Goal: Information Seeking & Learning: Learn about a topic

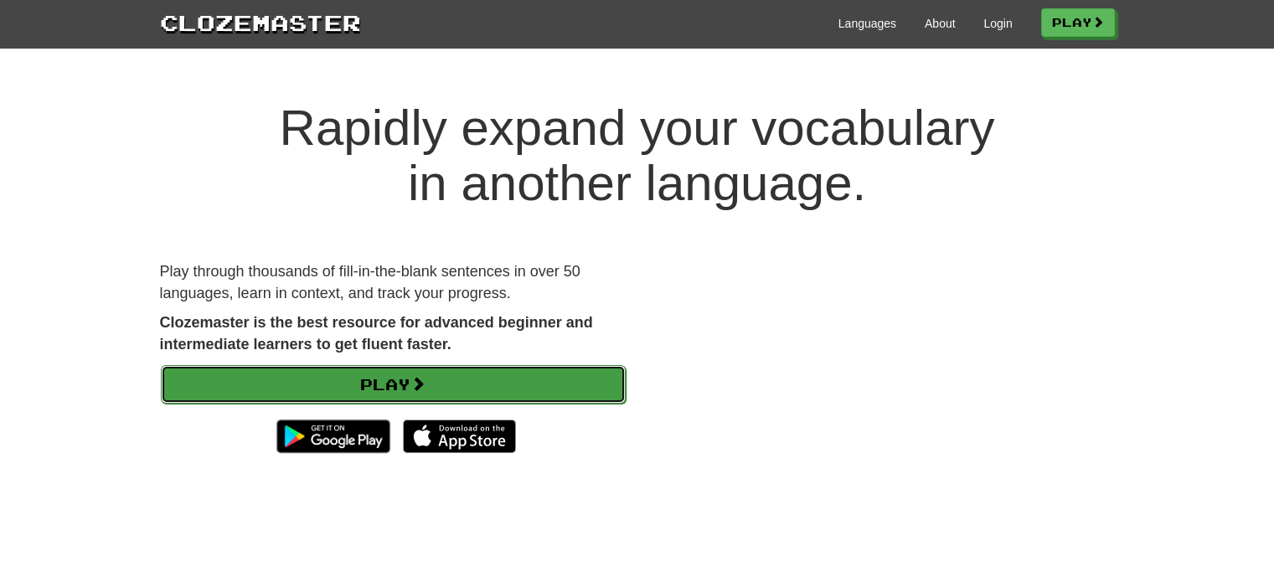
click at [420, 397] on link "Play" at bounding box center [393, 384] width 465 height 39
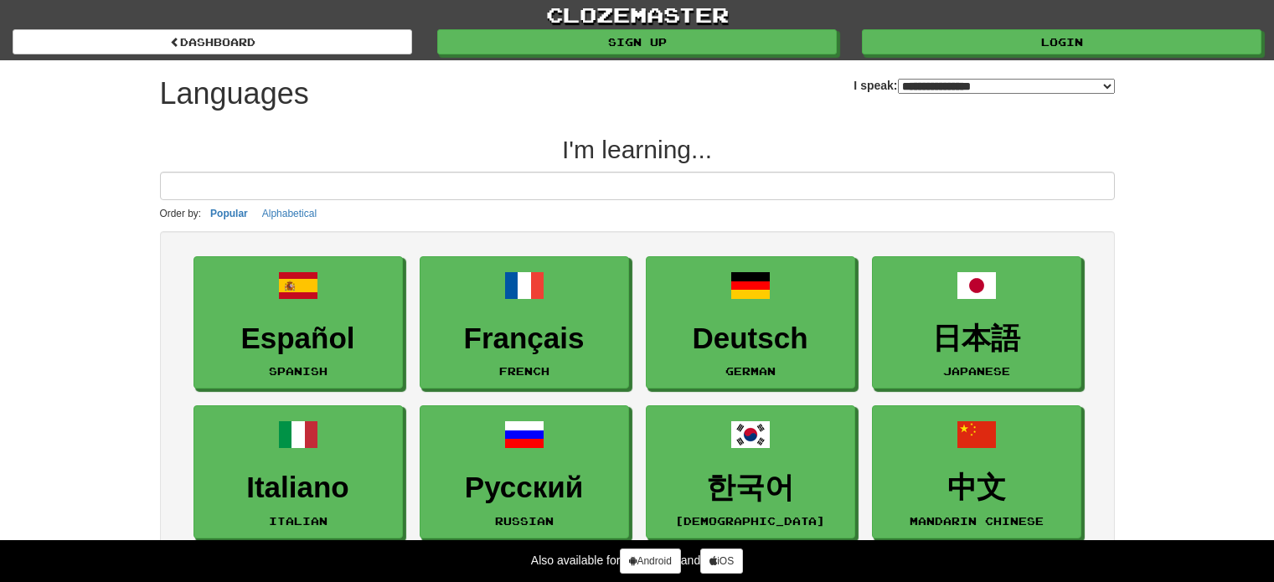
select select "*******"
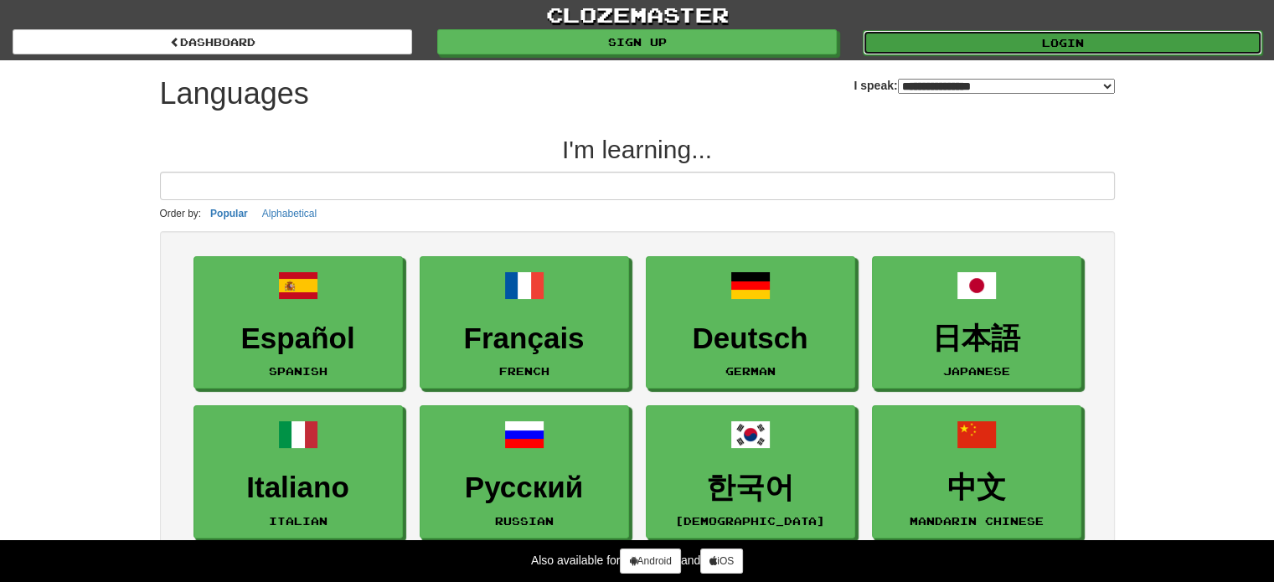
click at [1095, 40] on link "Login" at bounding box center [1063, 42] width 400 height 25
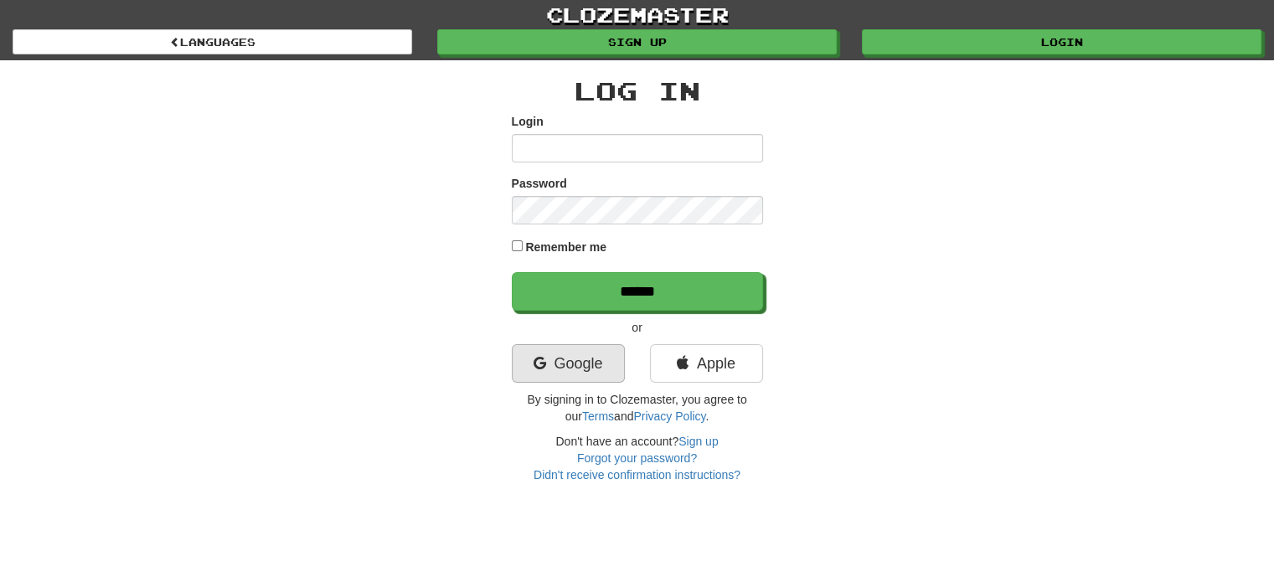
type input "**********"
click at [597, 358] on link "Google" at bounding box center [568, 363] width 113 height 39
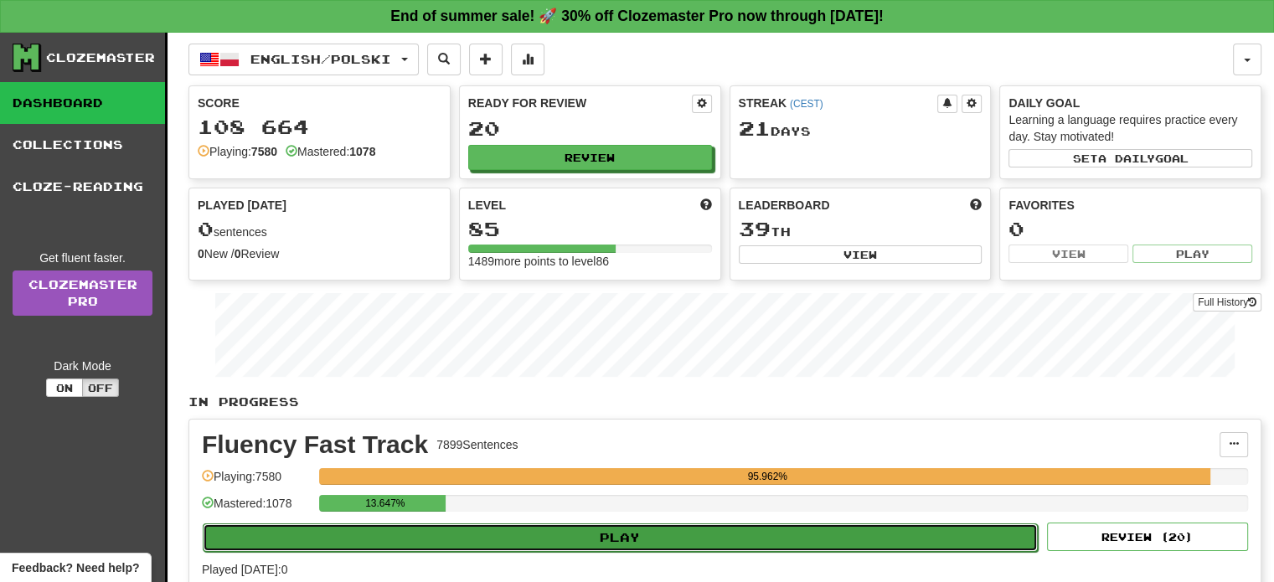
click at [627, 529] on button "Play" at bounding box center [620, 538] width 835 height 28
select select "**"
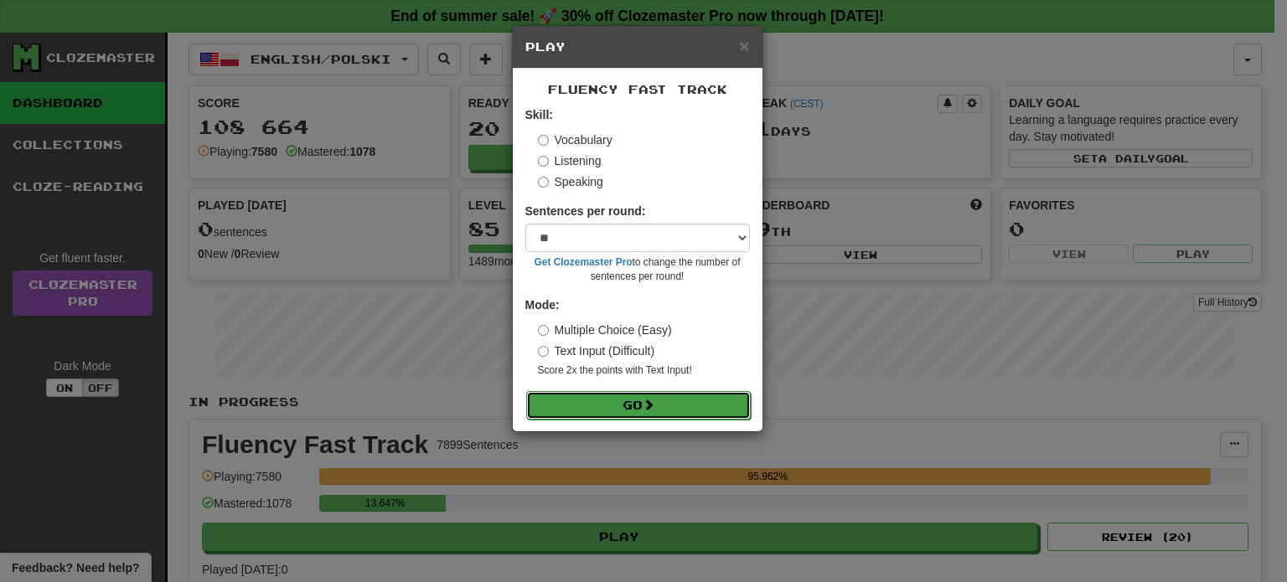
click at [626, 411] on button "Go" at bounding box center [638, 405] width 224 height 28
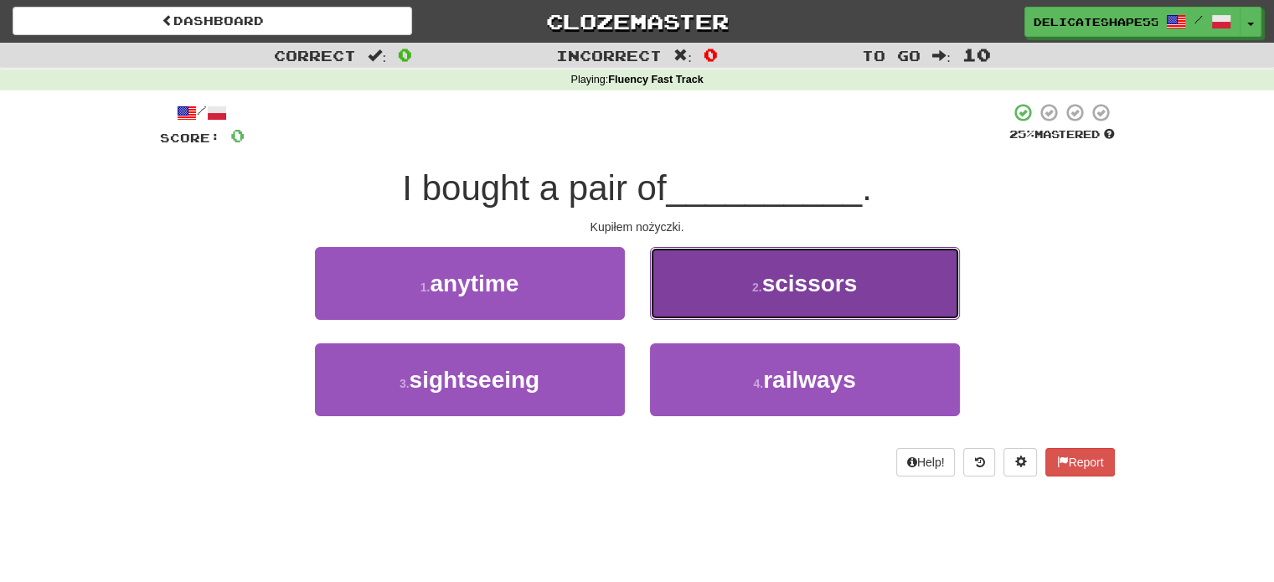
click at [702, 302] on button "2 . scissors" at bounding box center [805, 283] width 310 height 73
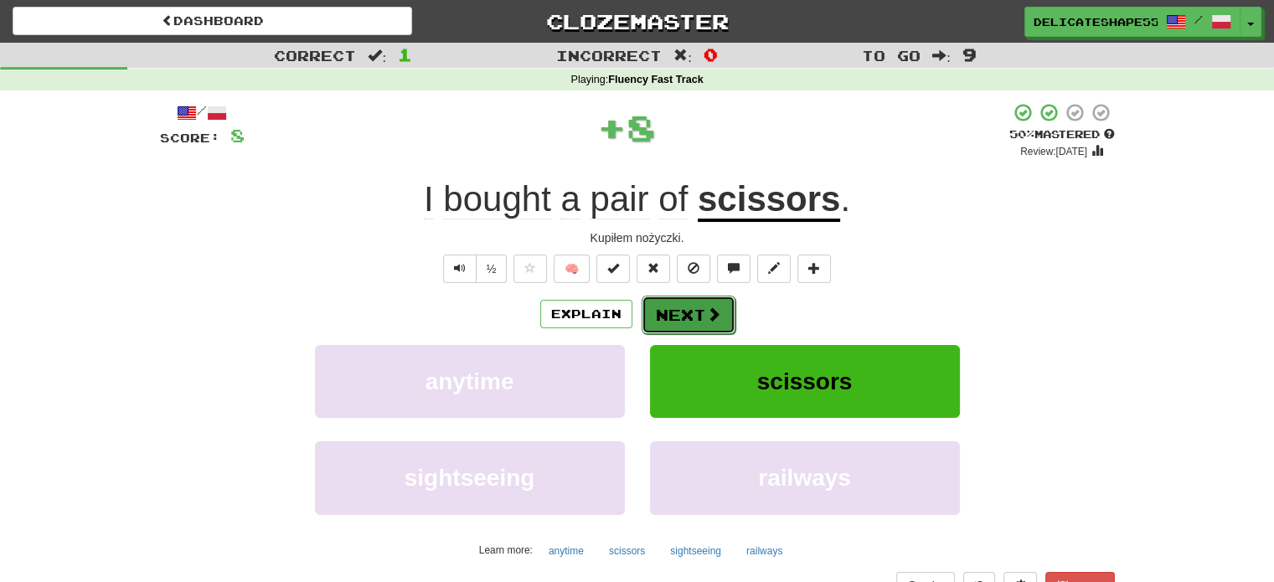
click at [685, 311] on button "Next" at bounding box center [689, 315] width 94 height 39
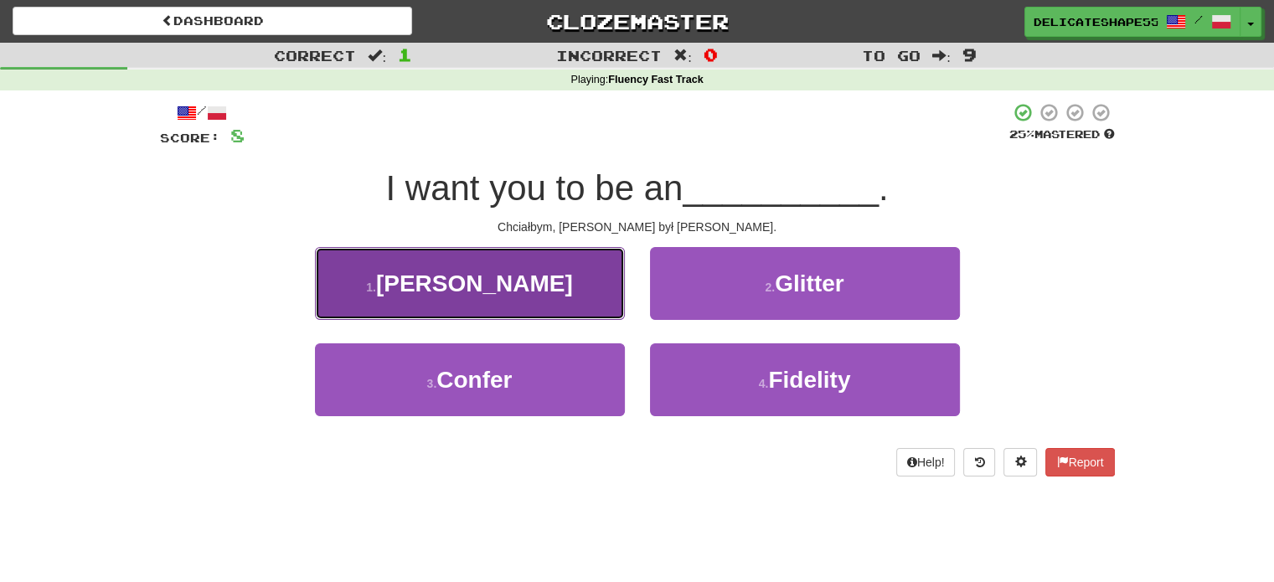
click at [552, 287] on button "1 . Einstein" at bounding box center [470, 283] width 310 height 73
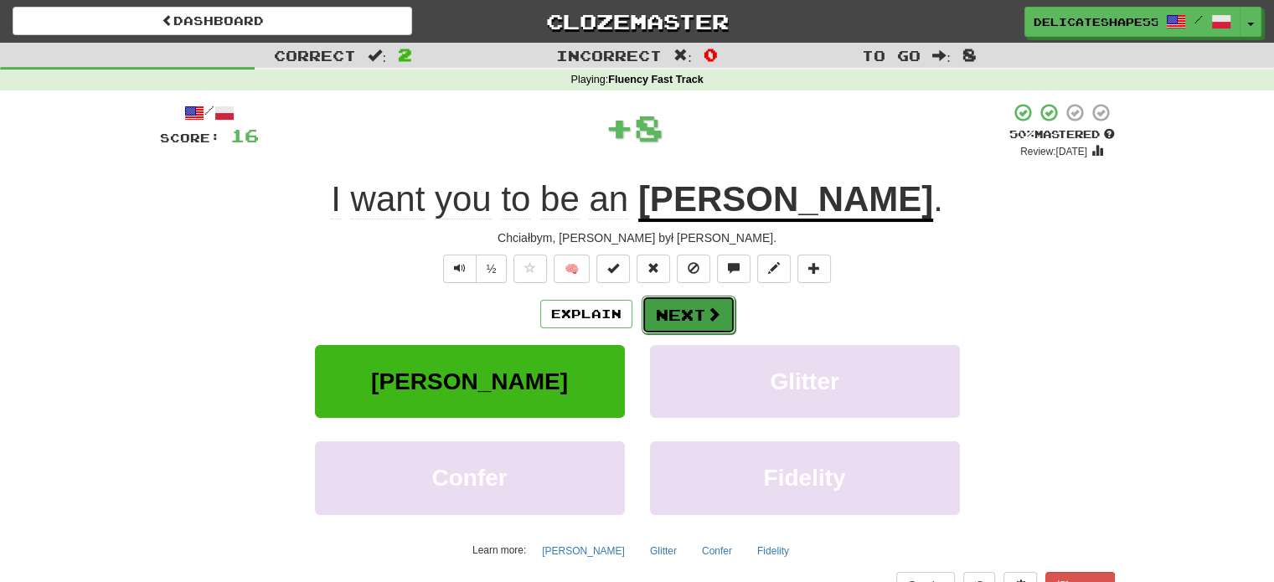
click at [667, 315] on button "Next" at bounding box center [689, 315] width 94 height 39
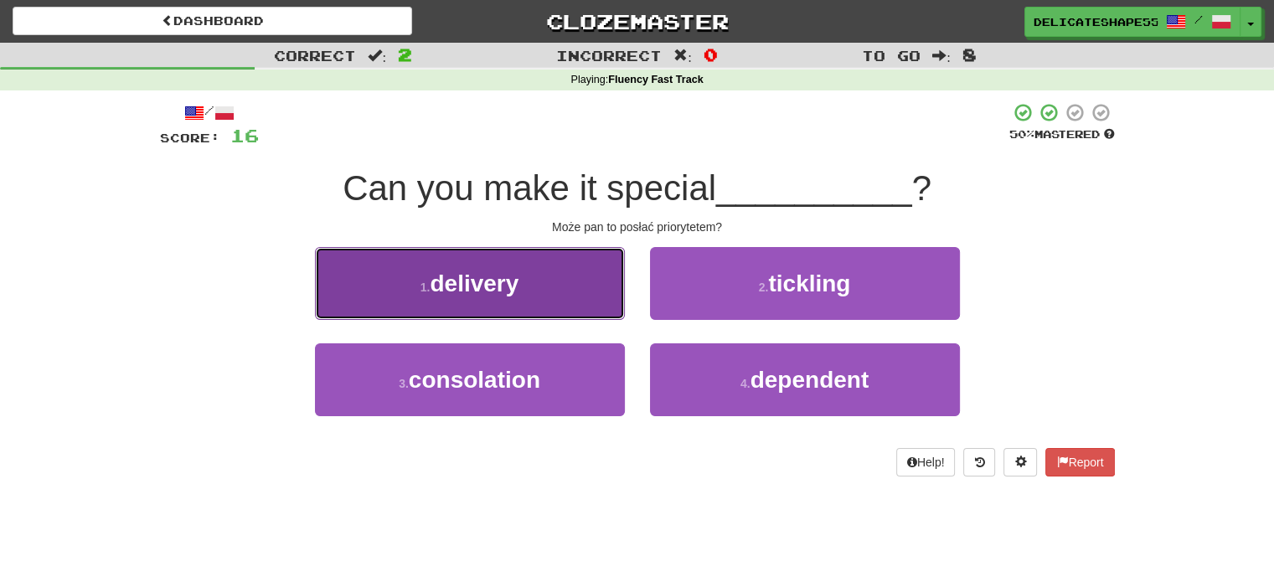
click at [533, 287] on button "1 . delivery" at bounding box center [470, 283] width 310 height 73
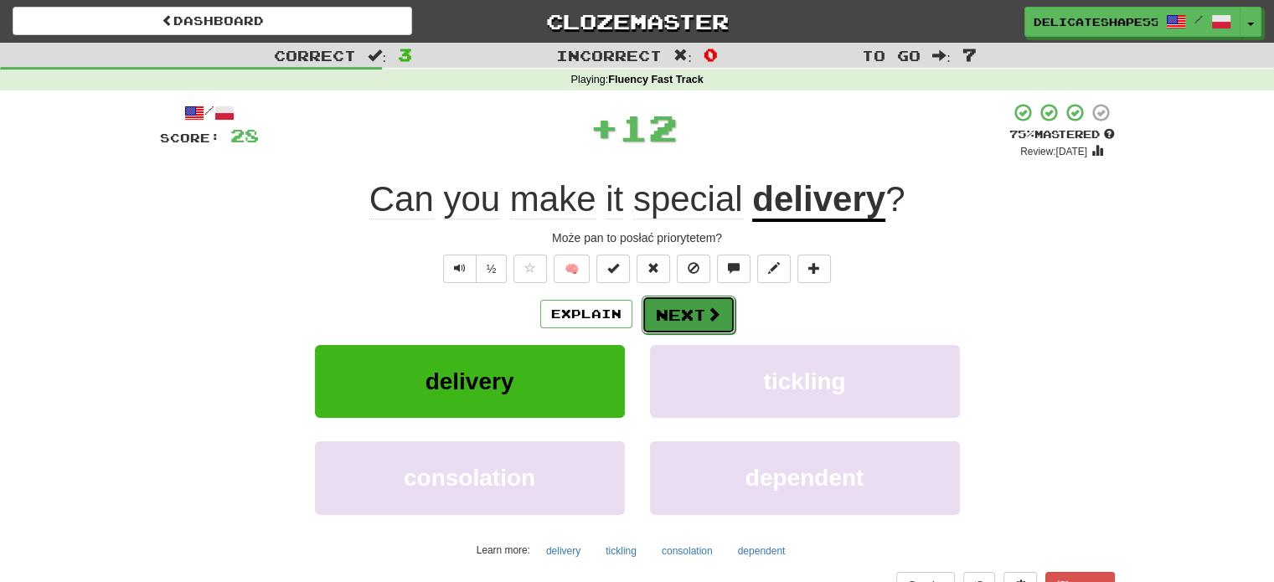
click at [651, 328] on button "Next" at bounding box center [689, 315] width 94 height 39
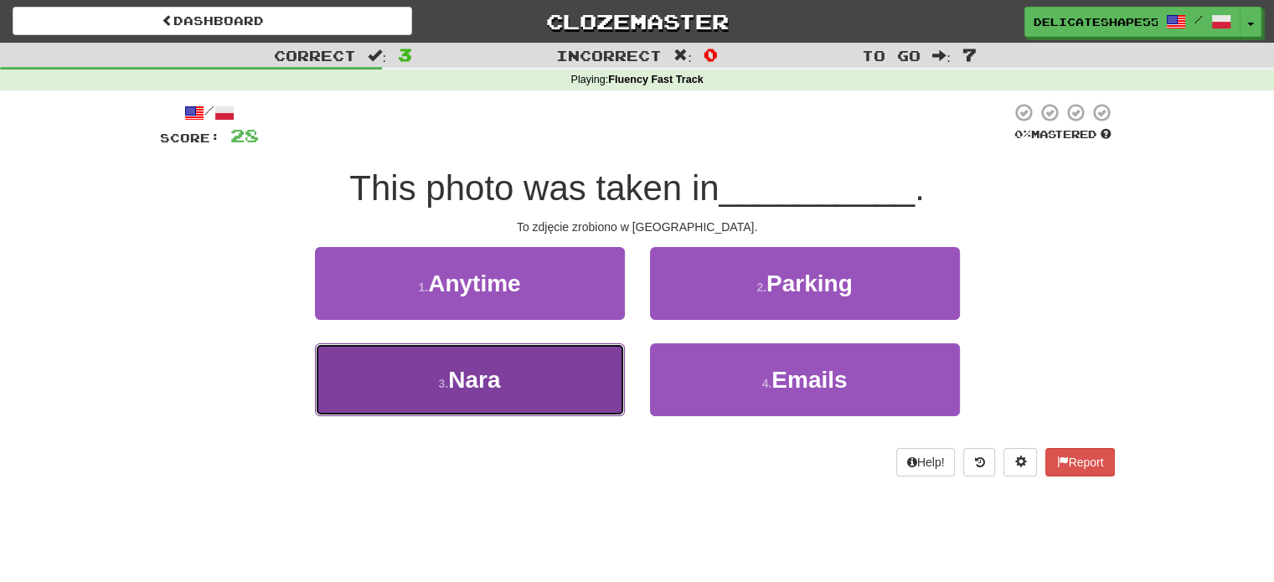
click at [590, 363] on button "3 . Nara" at bounding box center [470, 379] width 310 height 73
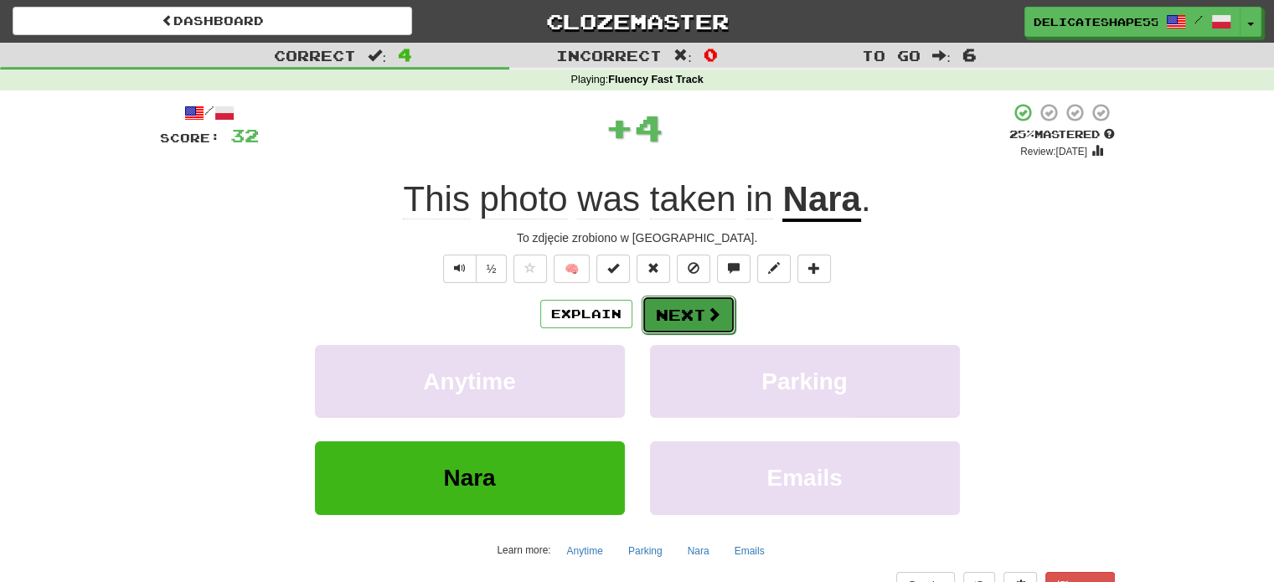
click at [667, 321] on button "Next" at bounding box center [689, 315] width 94 height 39
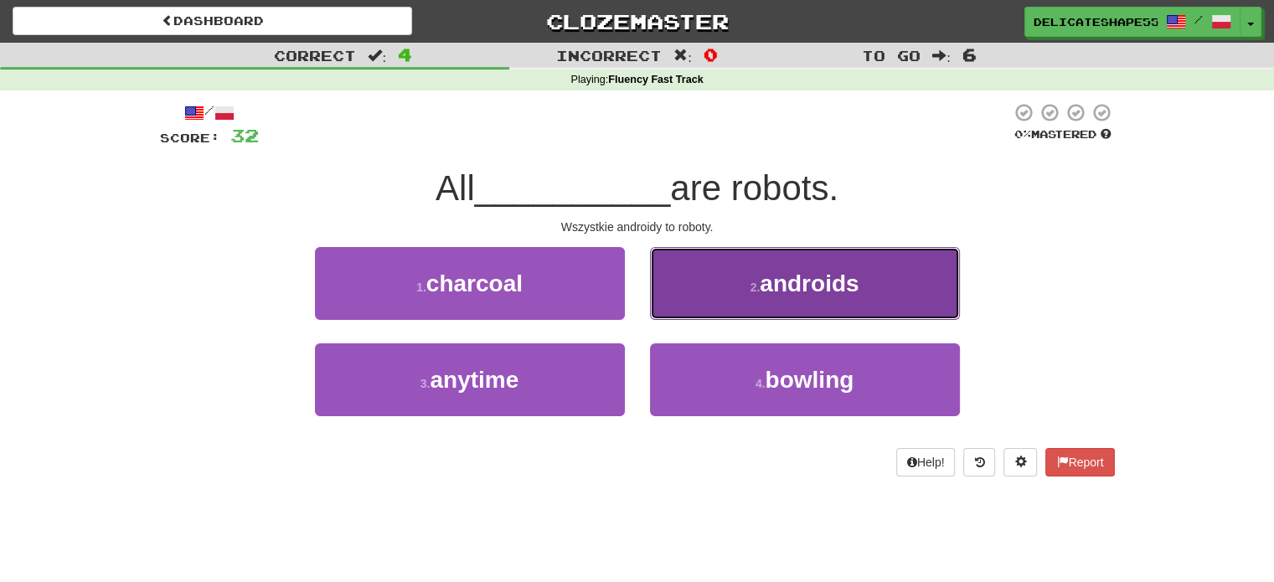
click at [678, 298] on button "2 . androids" at bounding box center [805, 283] width 310 height 73
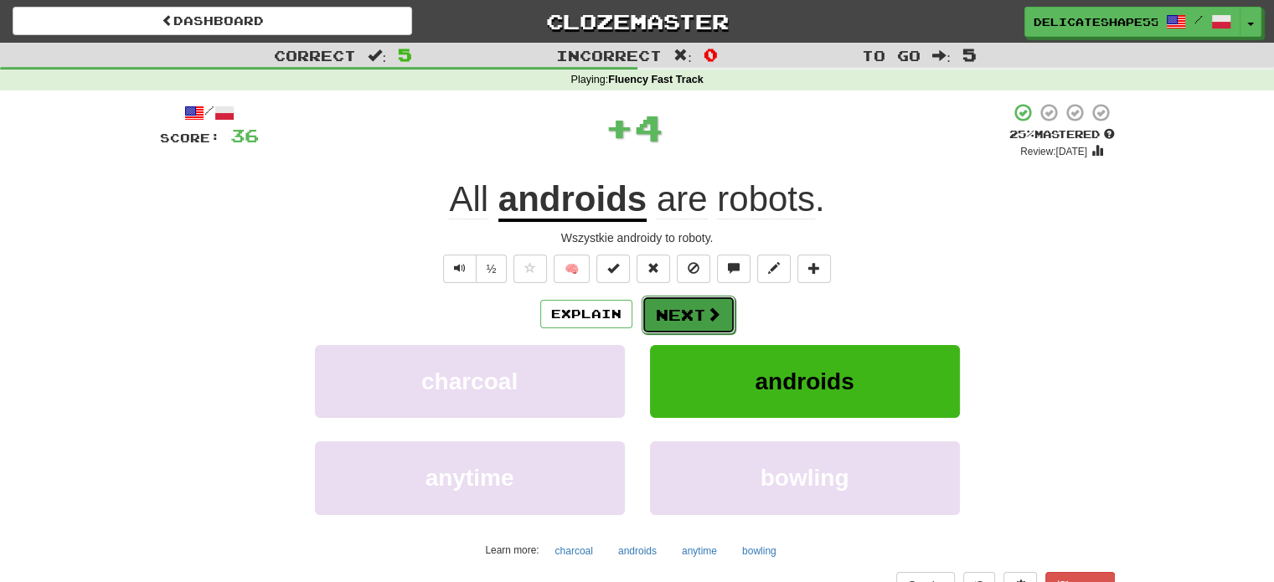
click at [680, 307] on button "Next" at bounding box center [689, 315] width 94 height 39
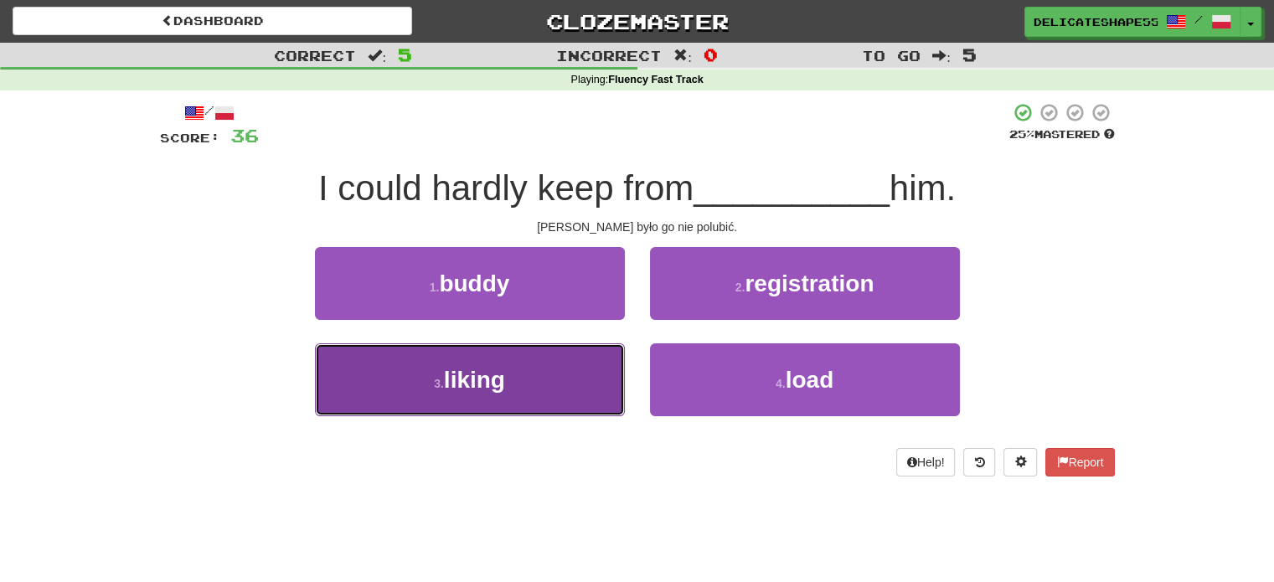
click at [589, 379] on button "3 . liking" at bounding box center [470, 379] width 310 height 73
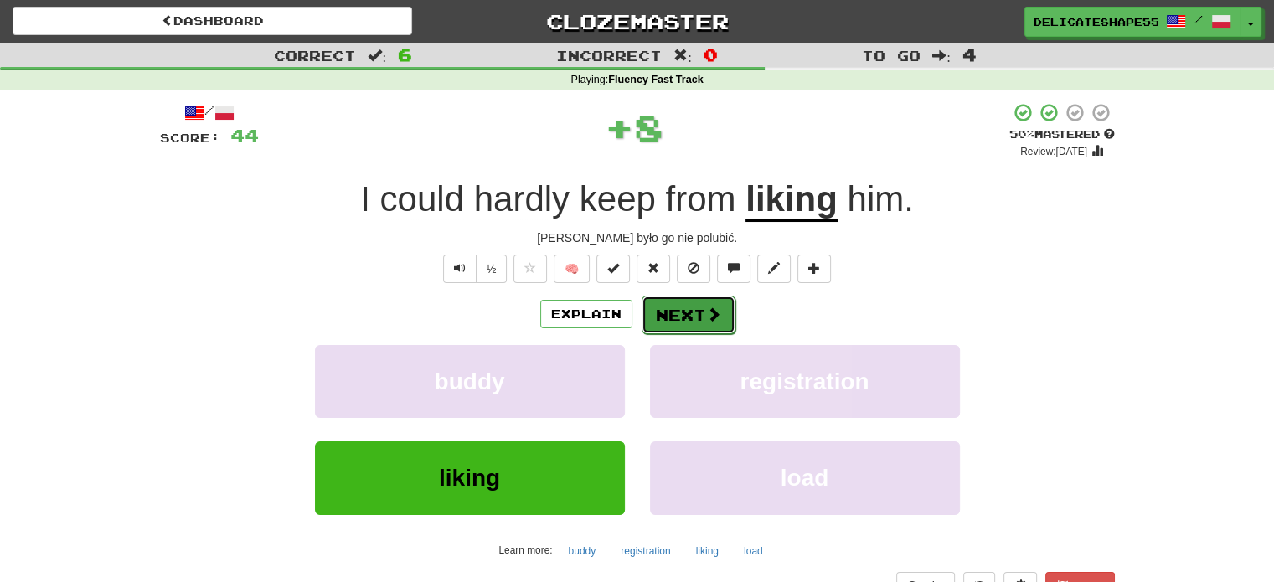
click at [667, 329] on button "Next" at bounding box center [689, 315] width 94 height 39
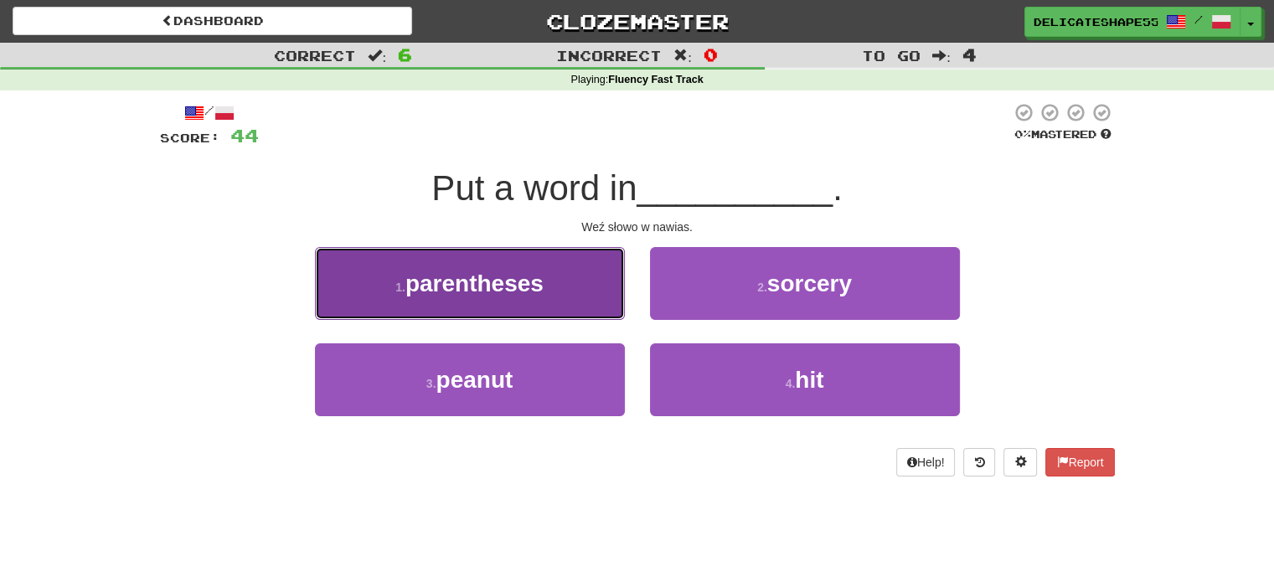
click at [549, 299] on button "1 . parentheses" at bounding box center [470, 283] width 310 height 73
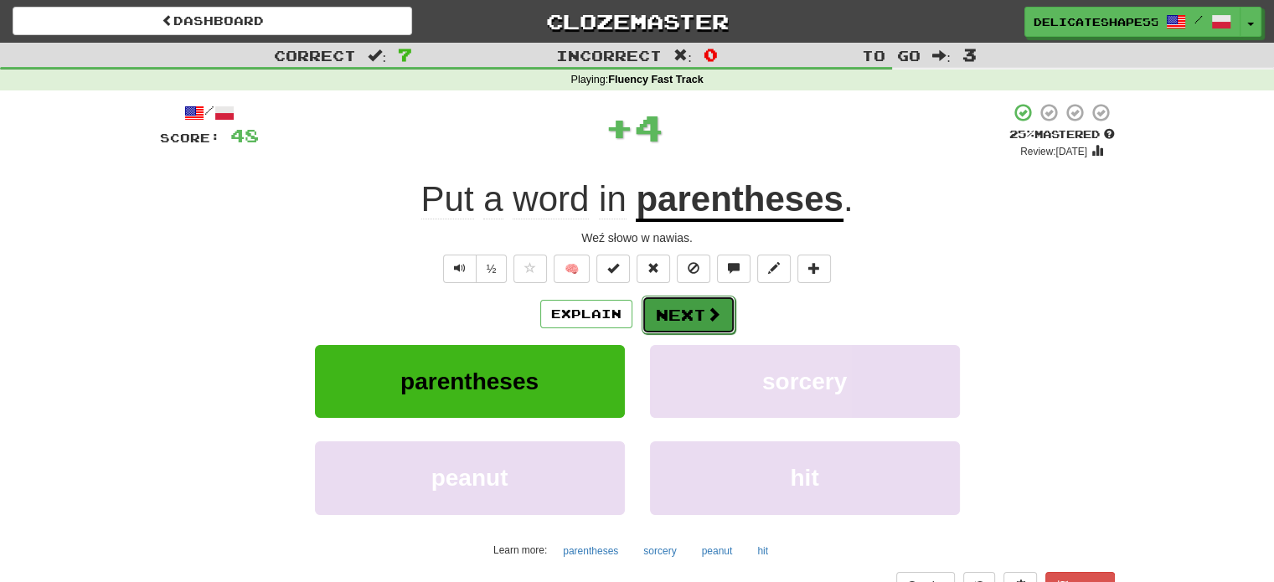
click at [650, 318] on button "Next" at bounding box center [689, 315] width 94 height 39
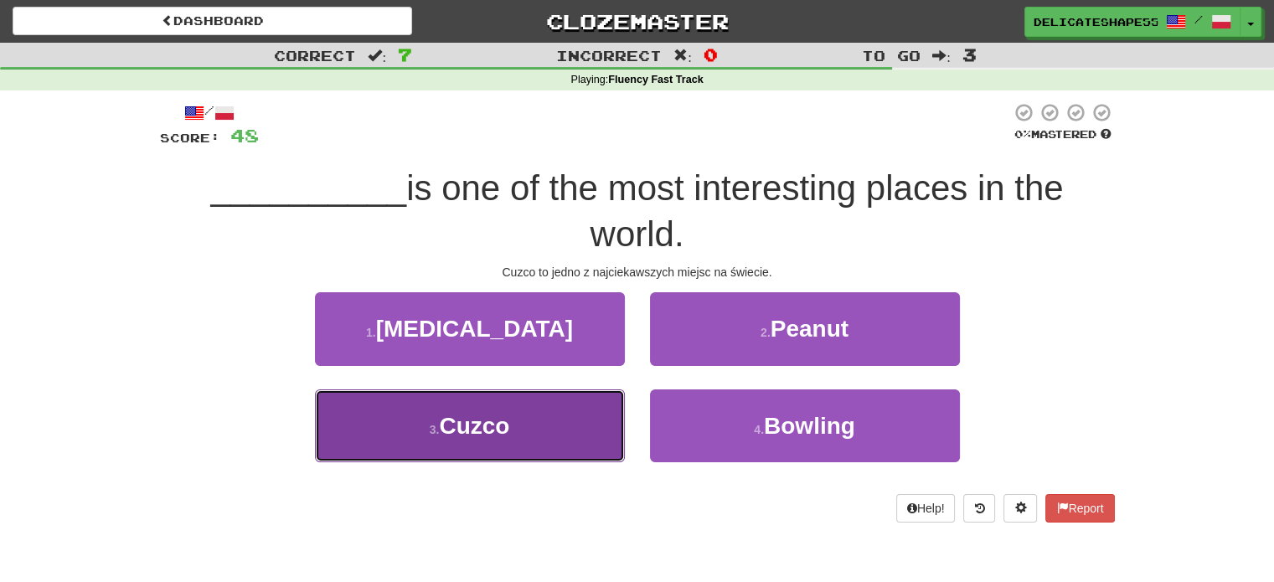
click at [586, 408] on button "3 . Cuzco" at bounding box center [470, 425] width 310 height 73
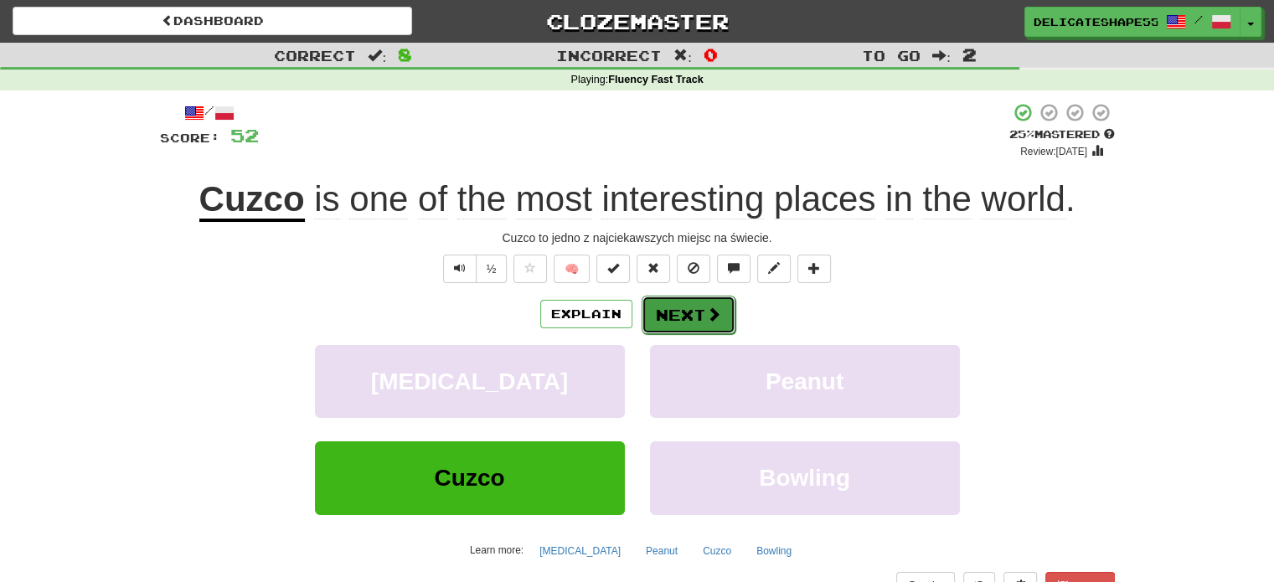
click at [677, 318] on button "Next" at bounding box center [689, 315] width 94 height 39
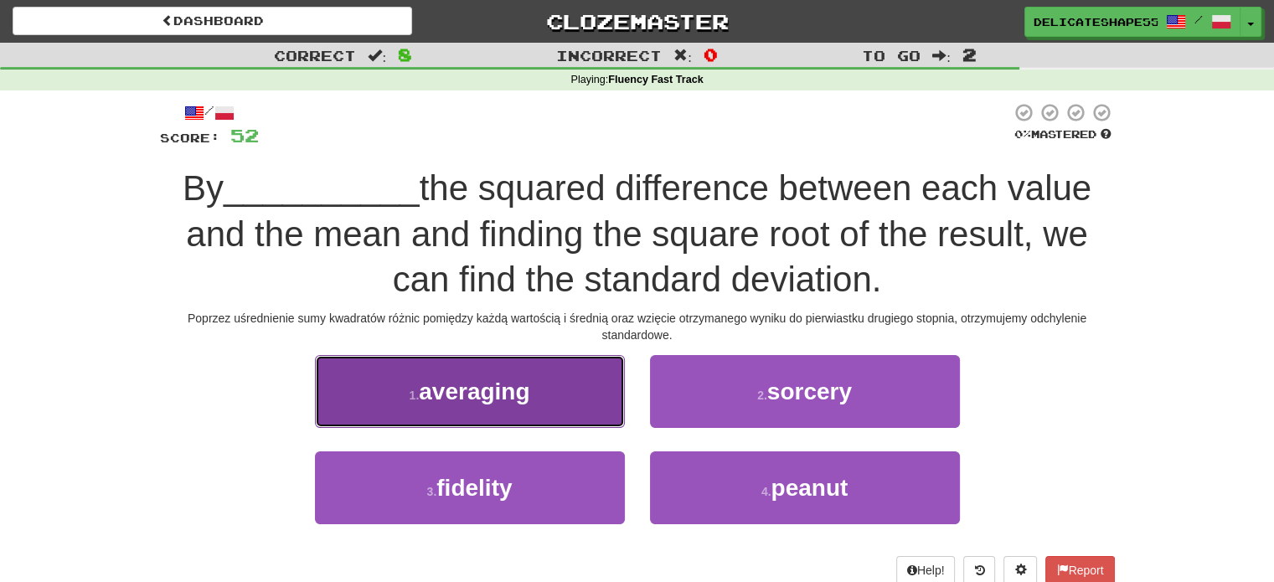
click at [562, 378] on button "1 . averaging" at bounding box center [470, 391] width 310 height 73
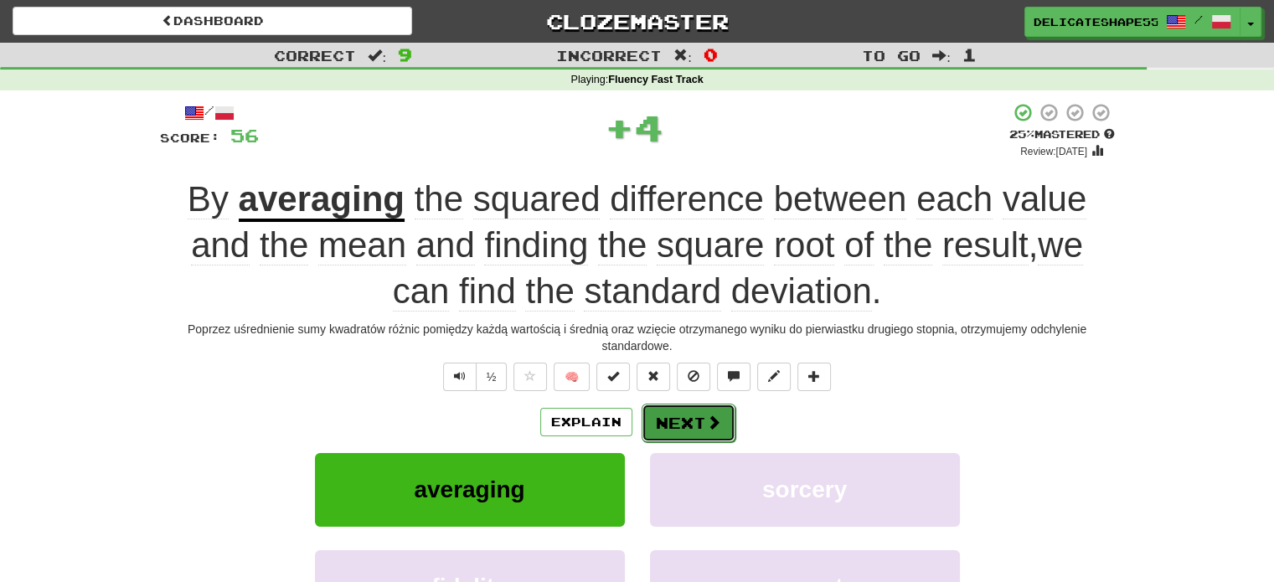
click at [666, 416] on button "Next" at bounding box center [689, 423] width 94 height 39
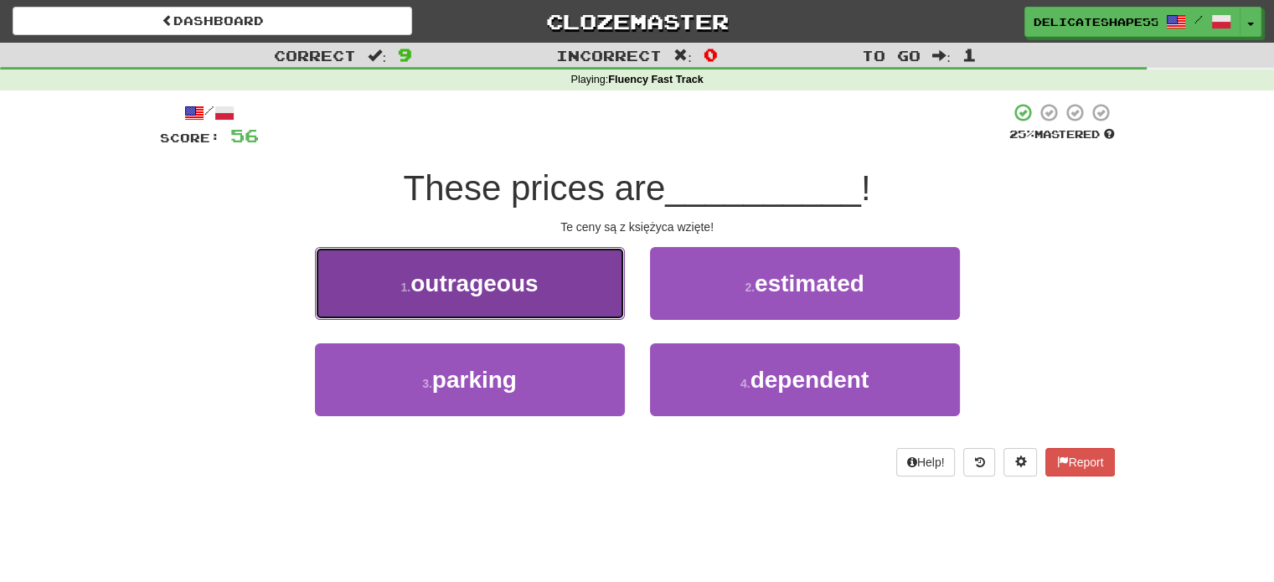
click at [565, 302] on button "1 . outrageous" at bounding box center [470, 283] width 310 height 73
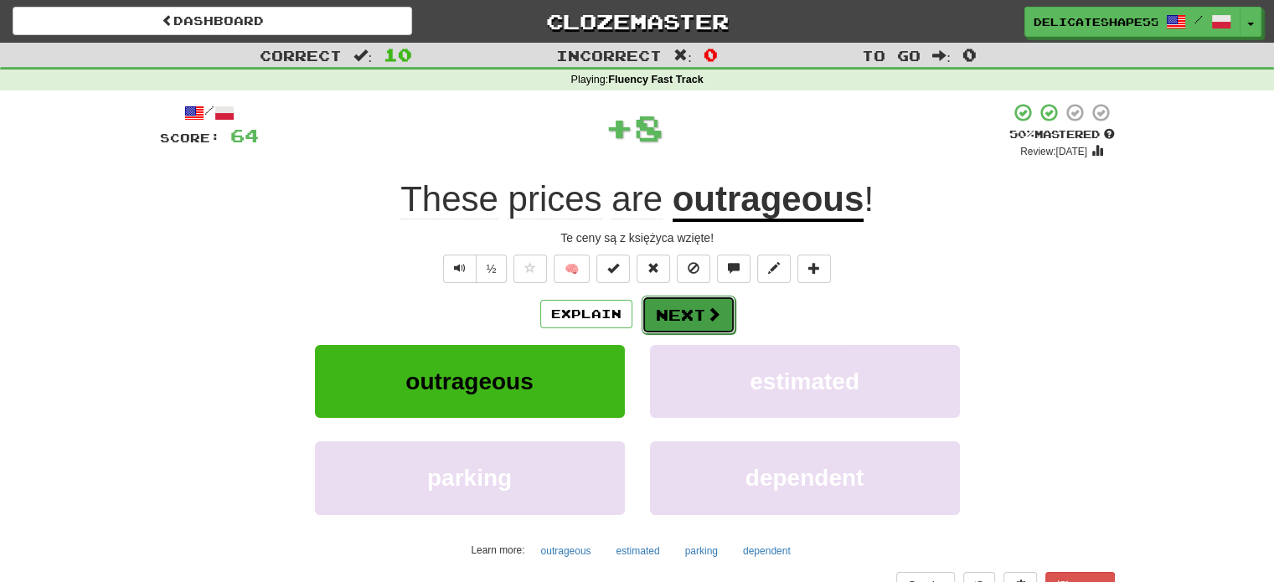
click at [660, 322] on button "Next" at bounding box center [689, 315] width 94 height 39
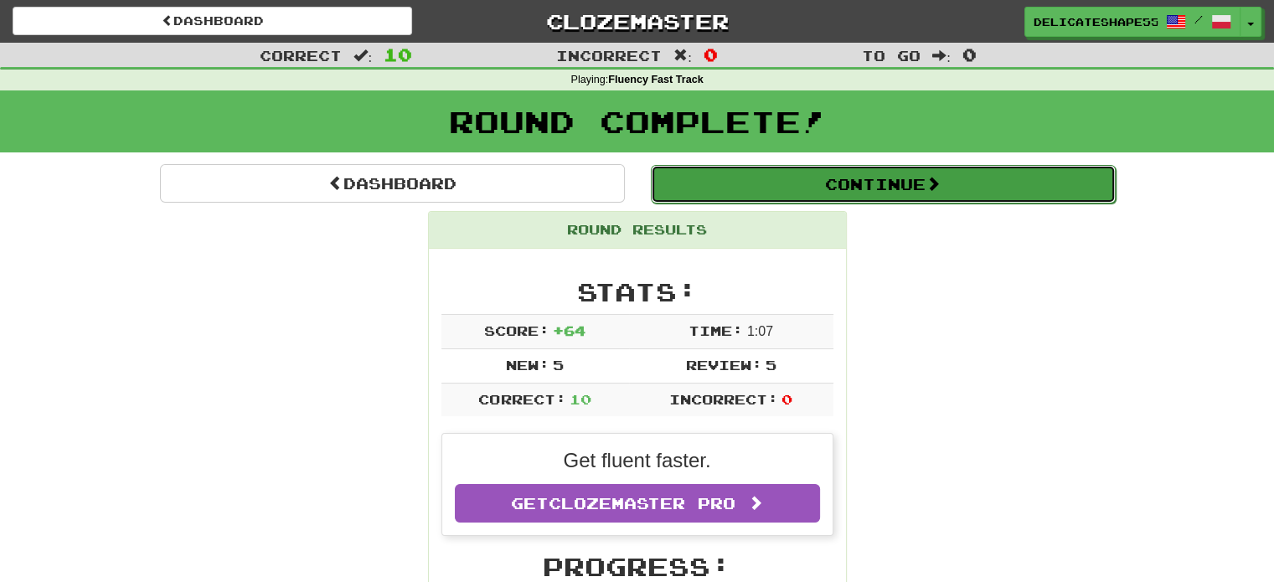
click at [848, 189] on button "Continue" at bounding box center [883, 184] width 465 height 39
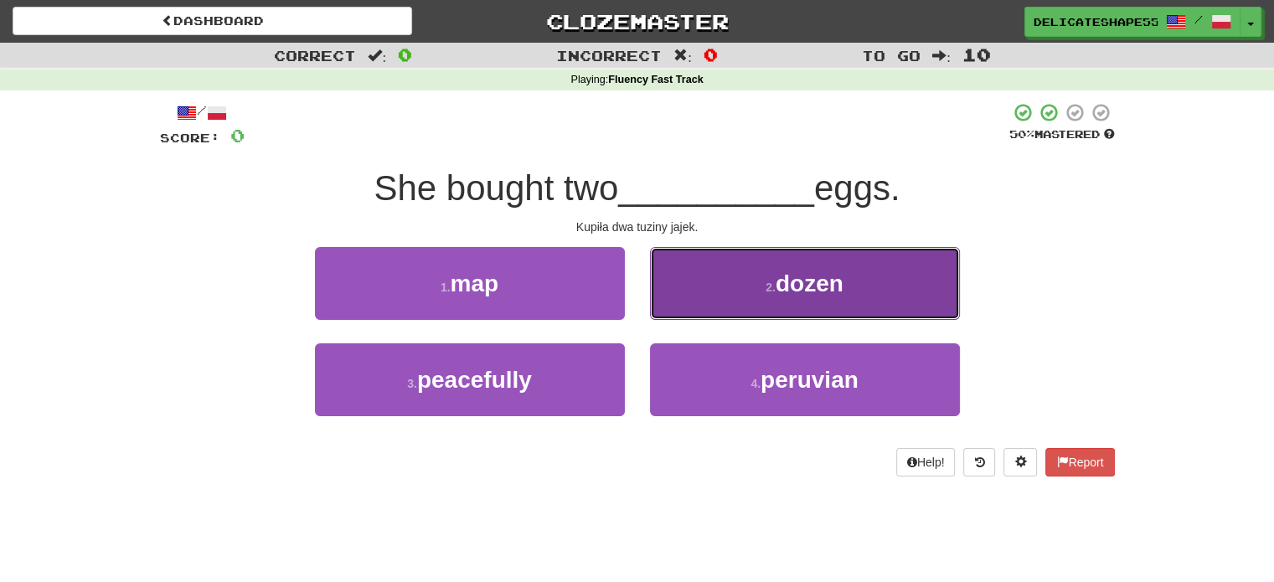
click at [804, 281] on span "dozen" at bounding box center [810, 284] width 68 height 26
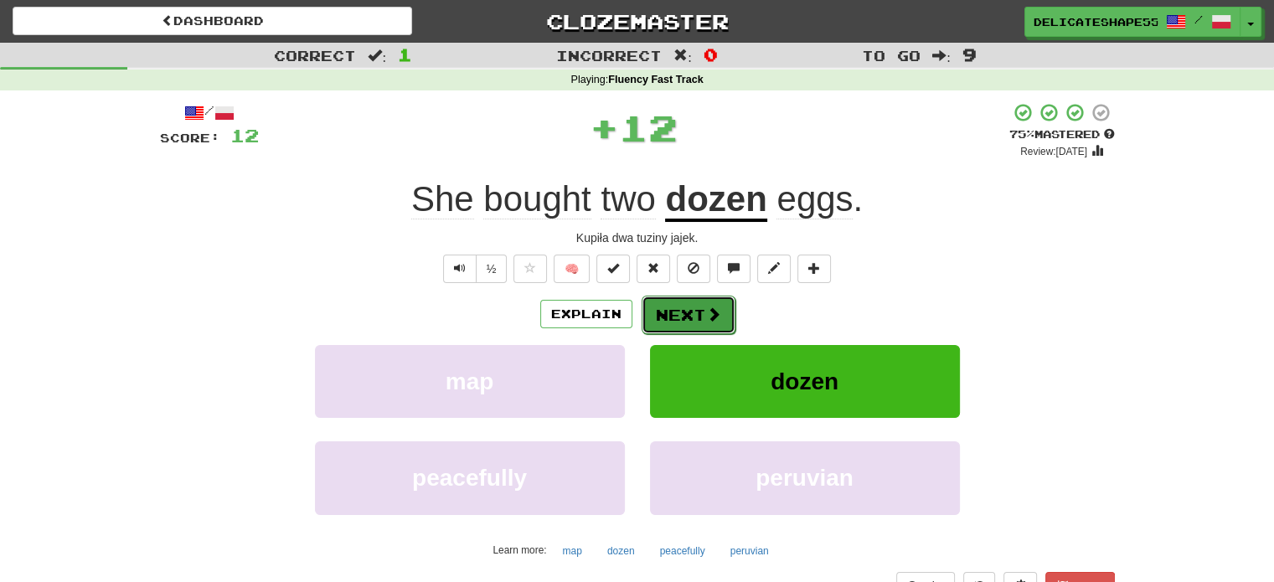
click at [683, 312] on button "Next" at bounding box center [689, 315] width 94 height 39
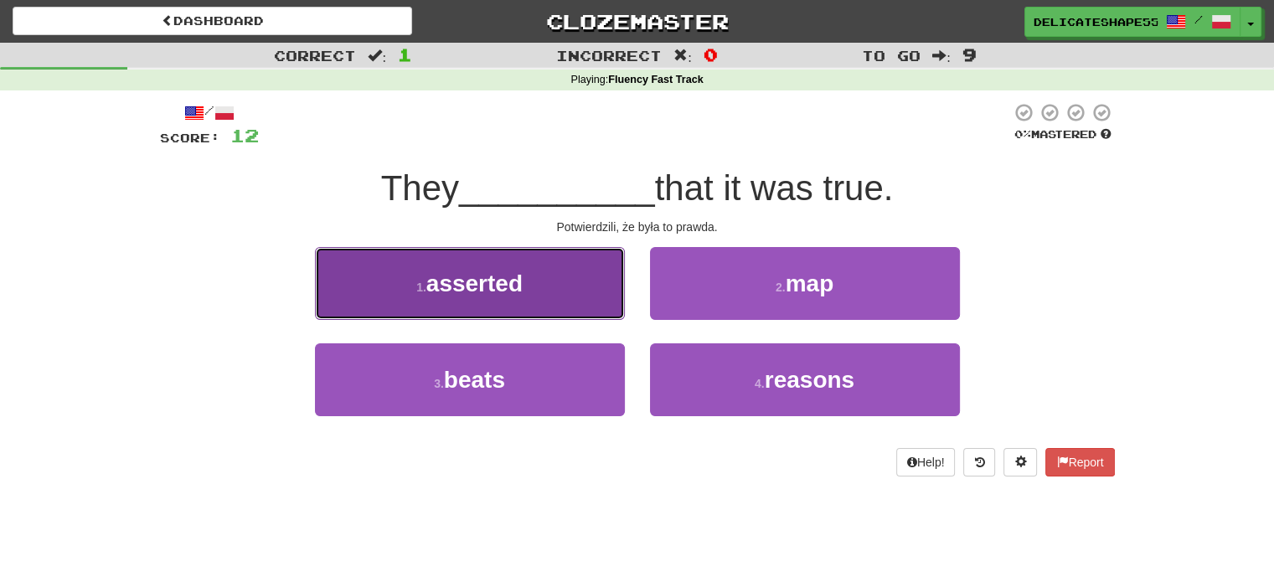
click at [601, 281] on button "1 . asserted" at bounding box center [470, 283] width 310 height 73
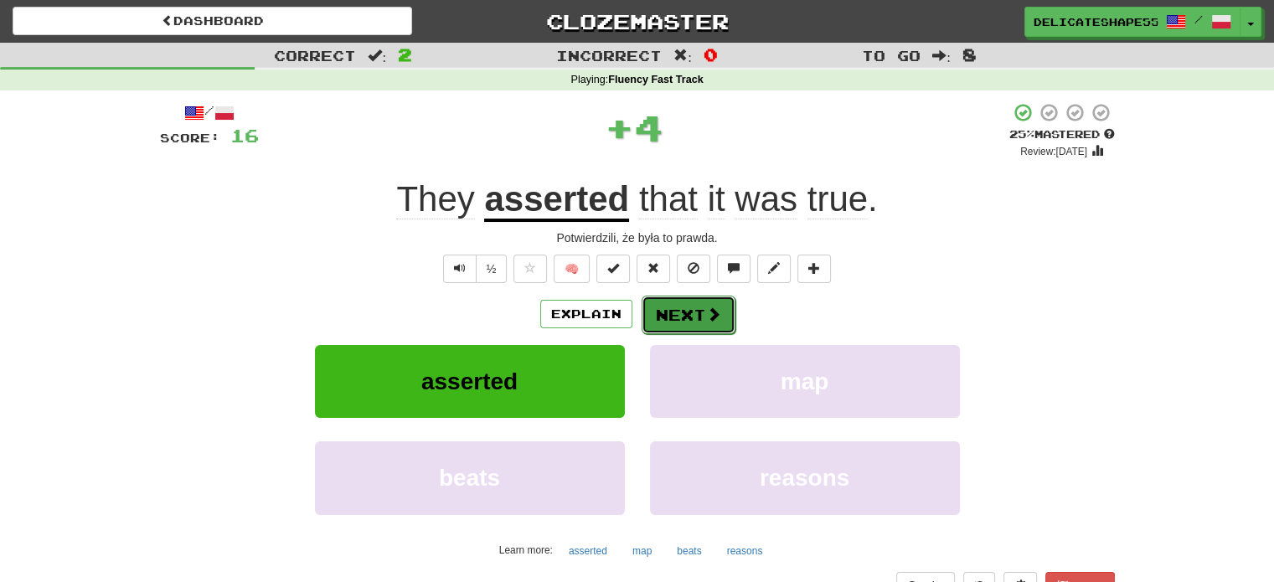
click at [673, 315] on button "Next" at bounding box center [689, 315] width 94 height 39
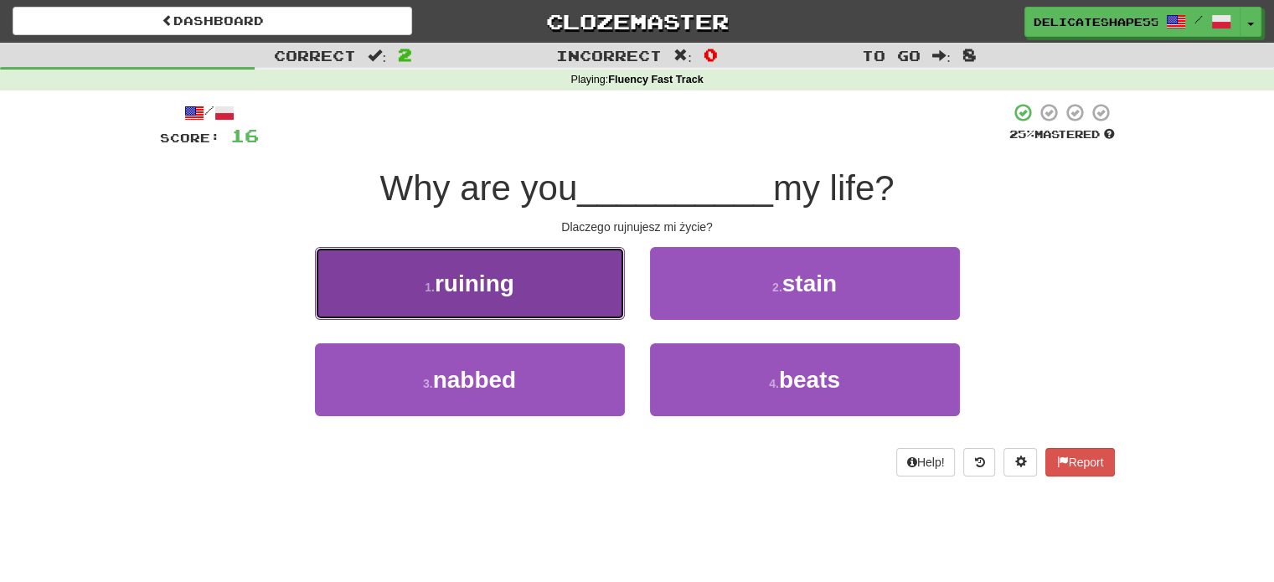
click at [592, 272] on button "1 . ruining" at bounding box center [470, 283] width 310 height 73
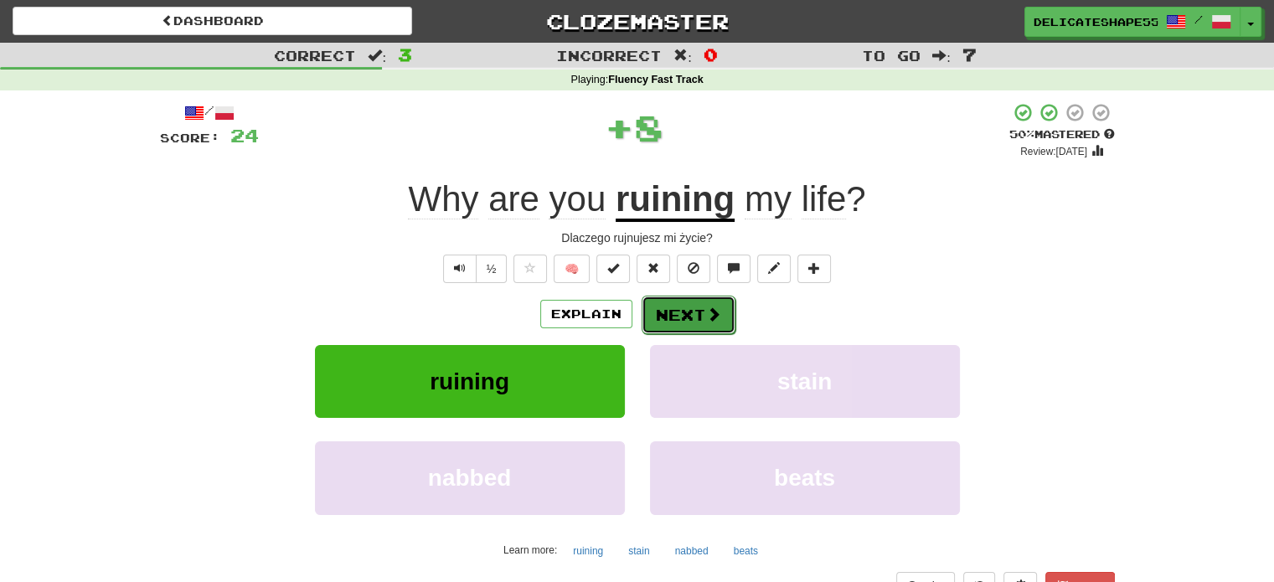
click at [673, 307] on button "Next" at bounding box center [689, 315] width 94 height 39
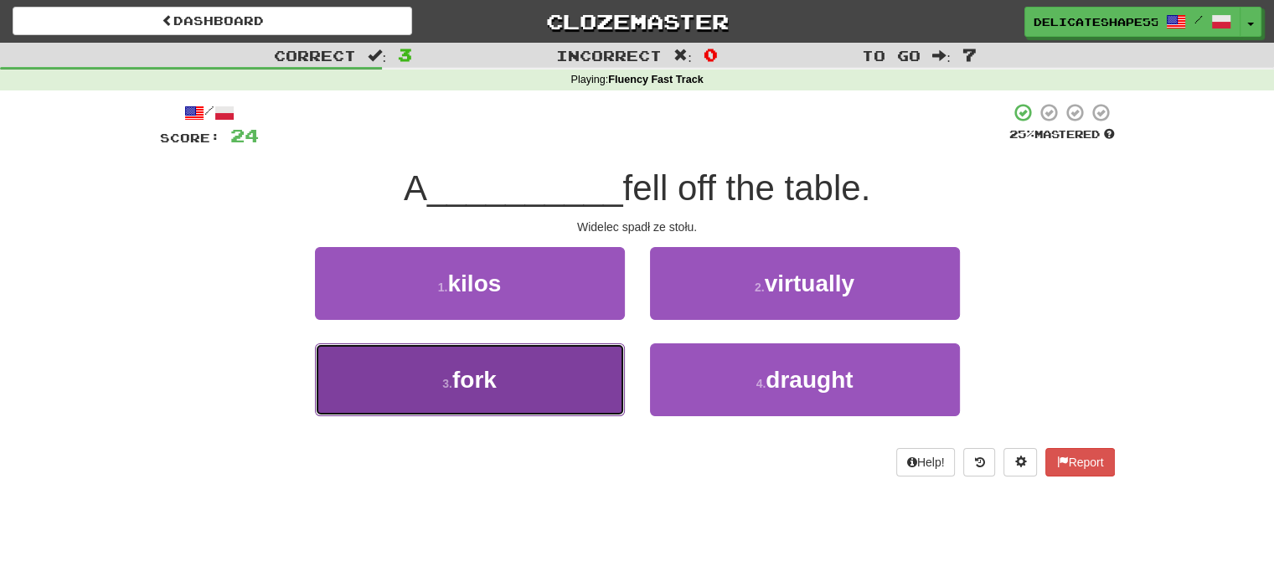
click at [603, 358] on button "3 . fork" at bounding box center [470, 379] width 310 height 73
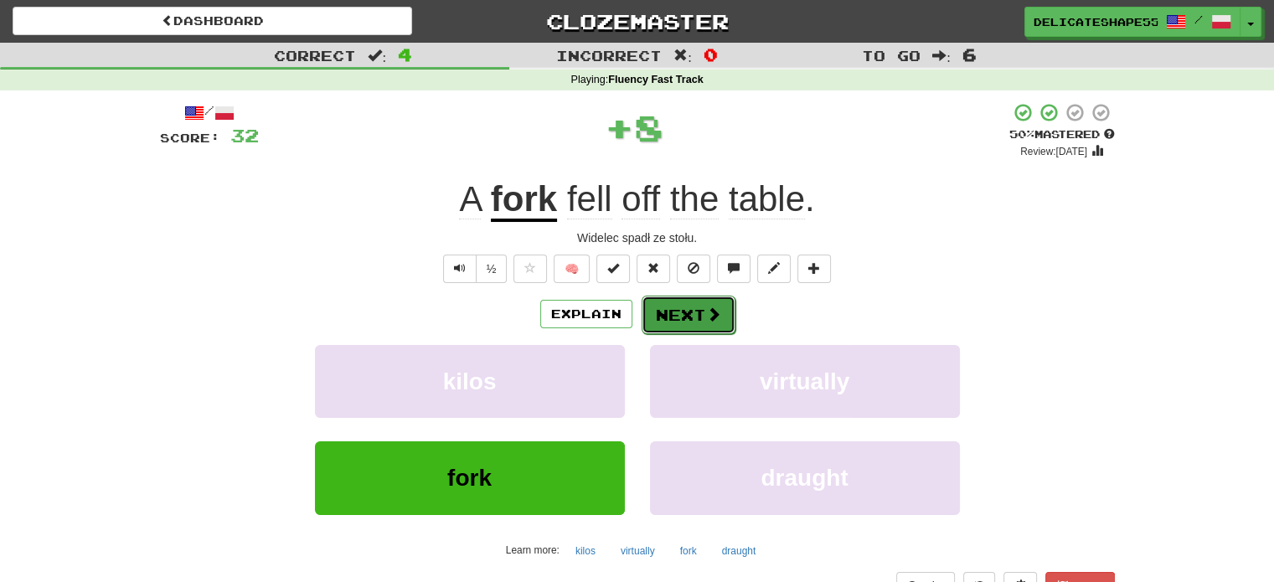
click at [670, 322] on button "Next" at bounding box center [689, 315] width 94 height 39
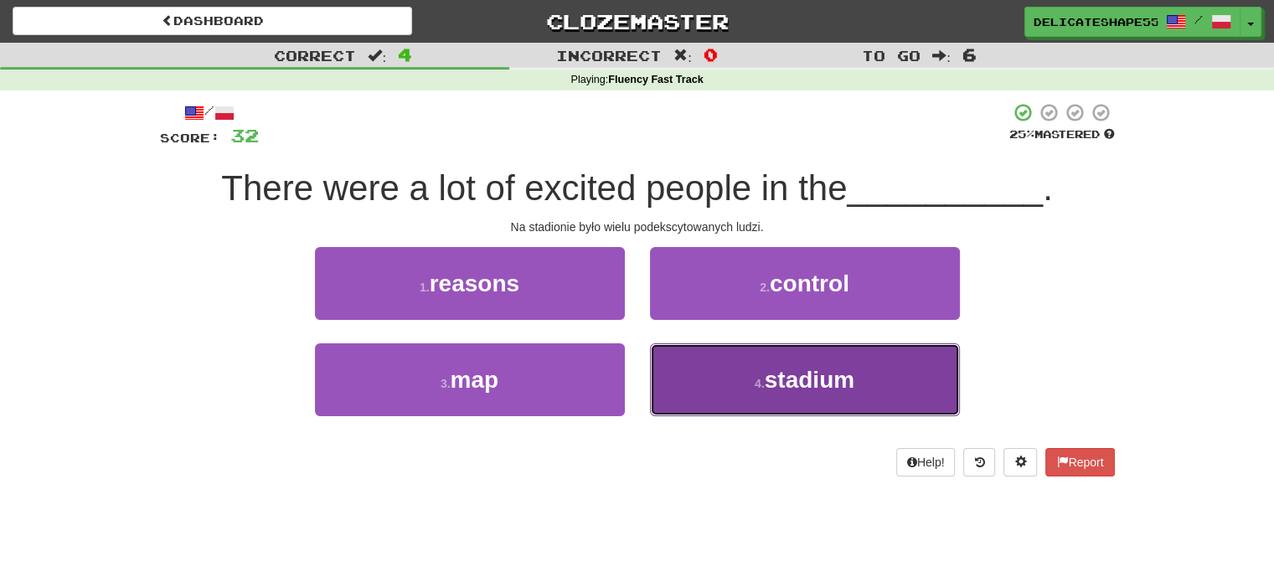
click at [678, 351] on button "4 . stadium" at bounding box center [805, 379] width 310 height 73
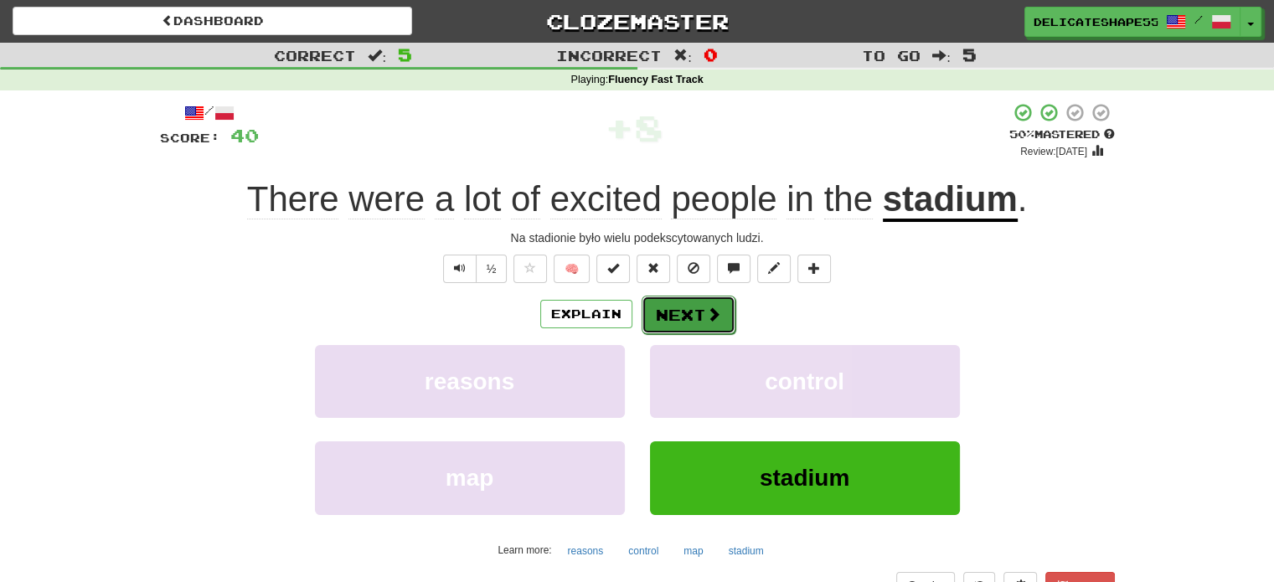
click at [674, 316] on button "Next" at bounding box center [689, 315] width 94 height 39
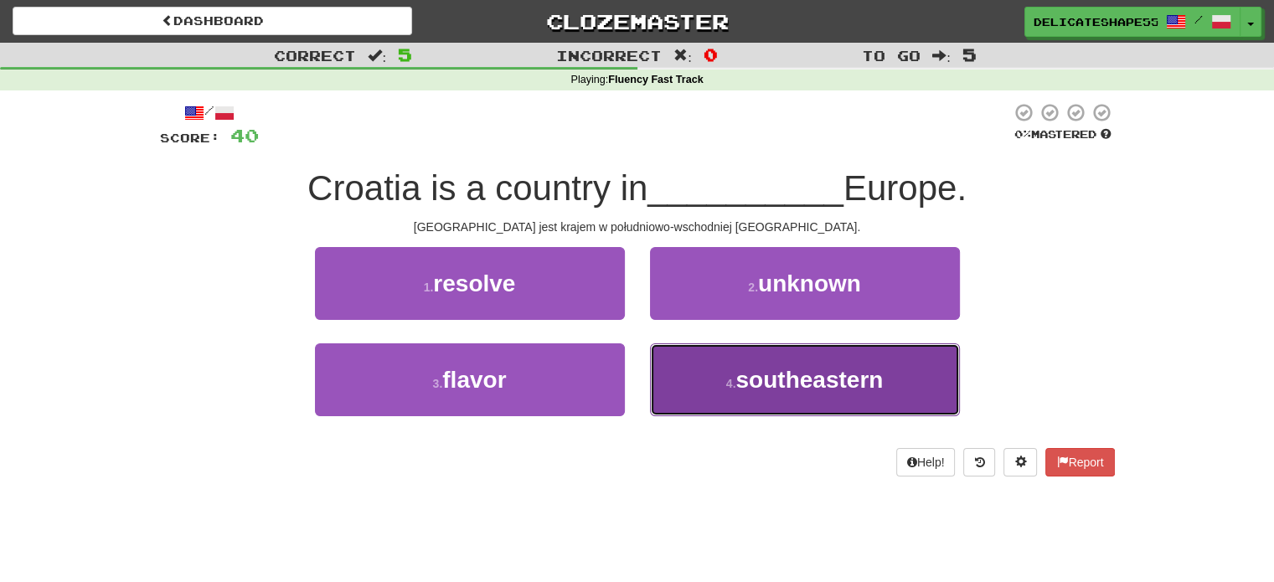
click at [682, 357] on button "4 . southeastern" at bounding box center [805, 379] width 310 height 73
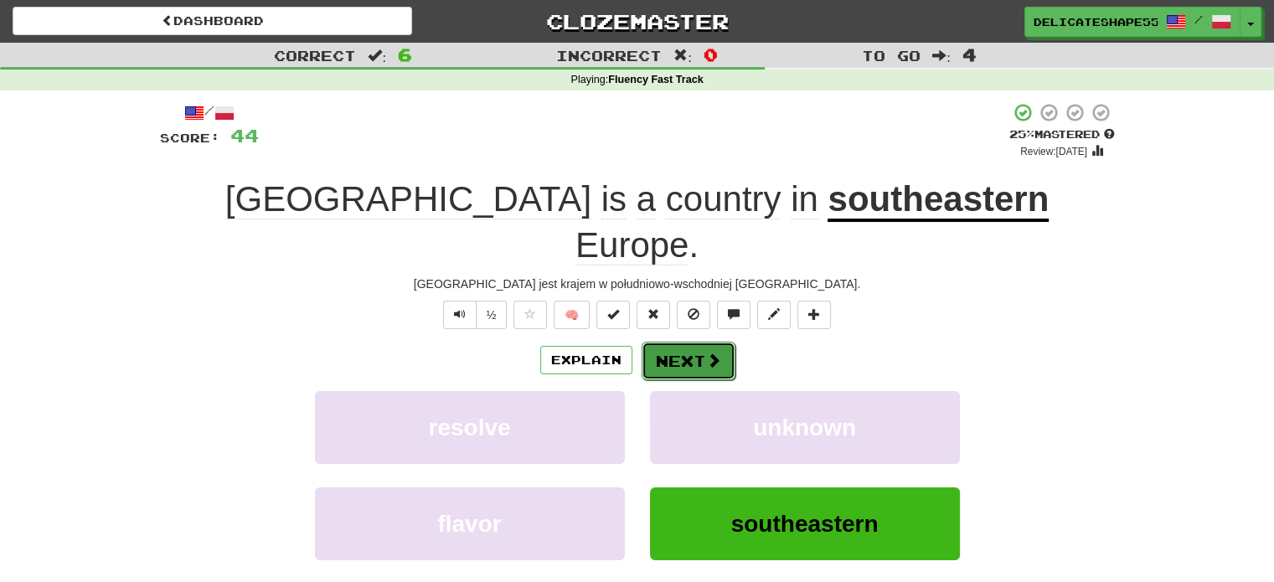
click at [680, 342] on button "Next" at bounding box center [689, 361] width 94 height 39
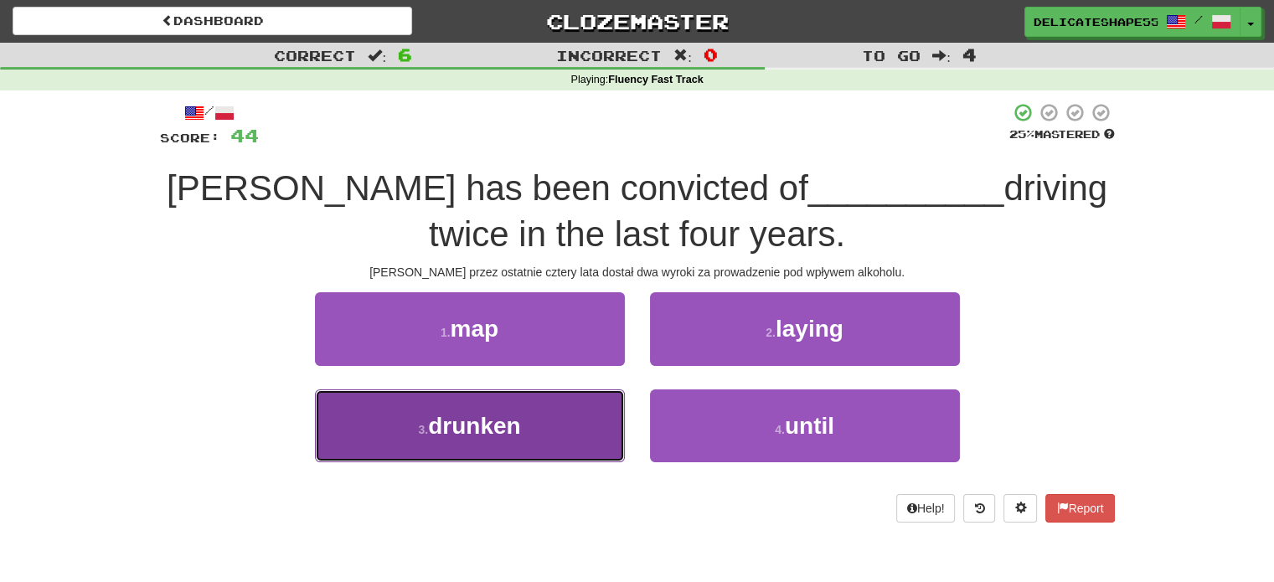
click at [588, 420] on button "3 . drunken" at bounding box center [470, 425] width 310 height 73
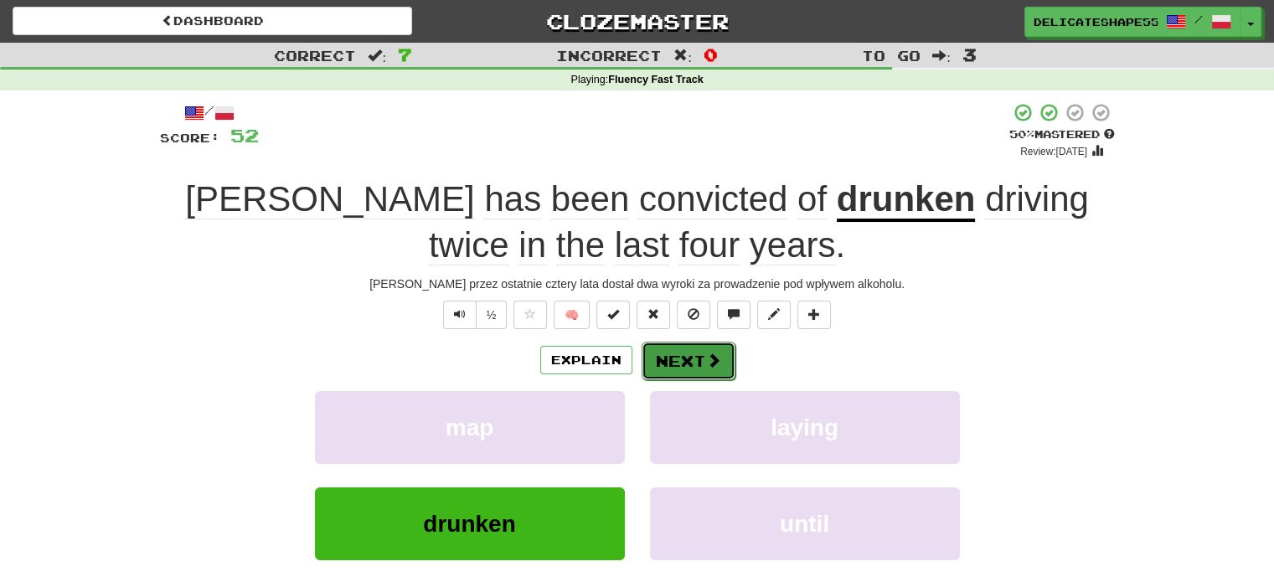
click at [673, 364] on button "Next" at bounding box center [689, 361] width 94 height 39
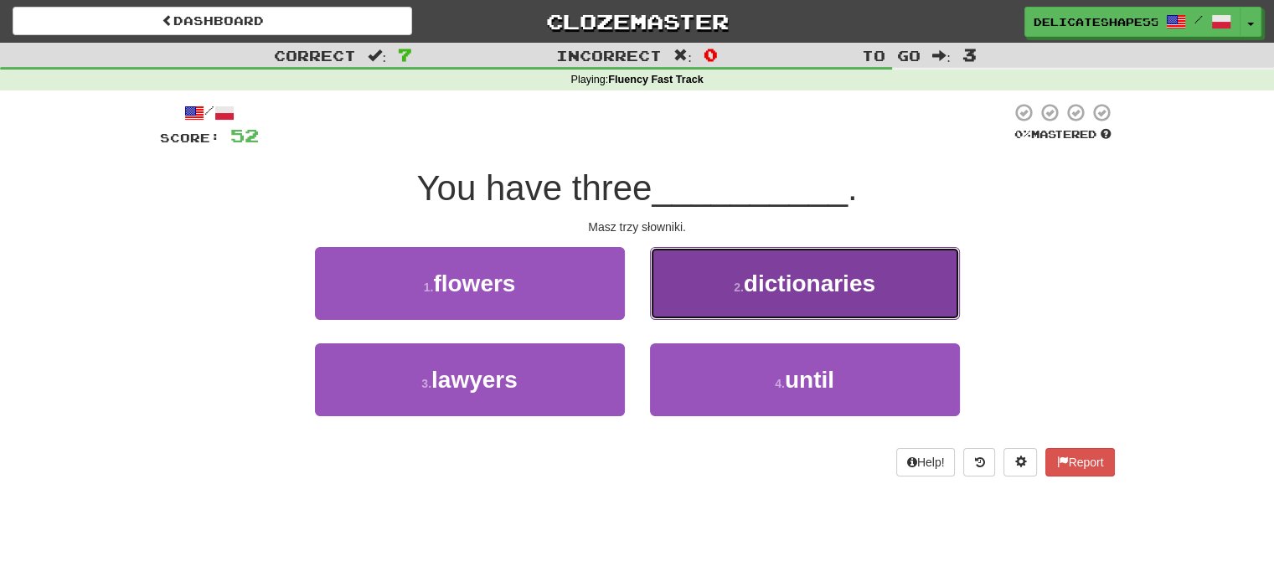
click at [699, 314] on button "2 . dictionaries" at bounding box center [805, 283] width 310 height 73
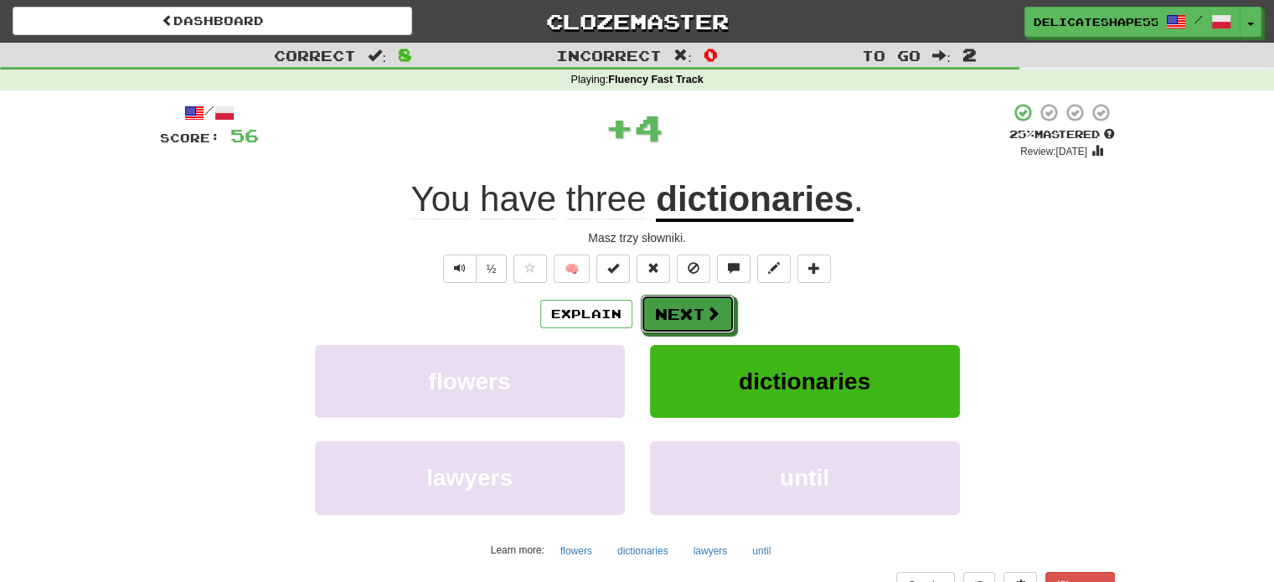
click at [699, 314] on button "Next" at bounding box center [688, 314] width 94 height 39
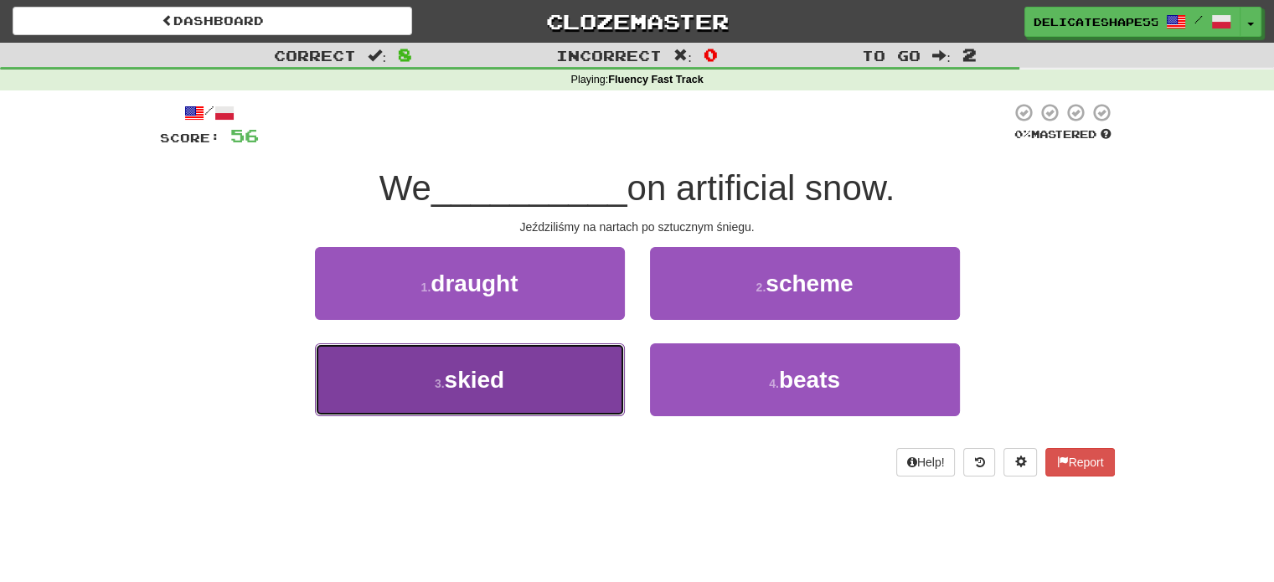
click at [591, 368] on button "3 . skied" at bounding box center [470, 379] width 310 height 73
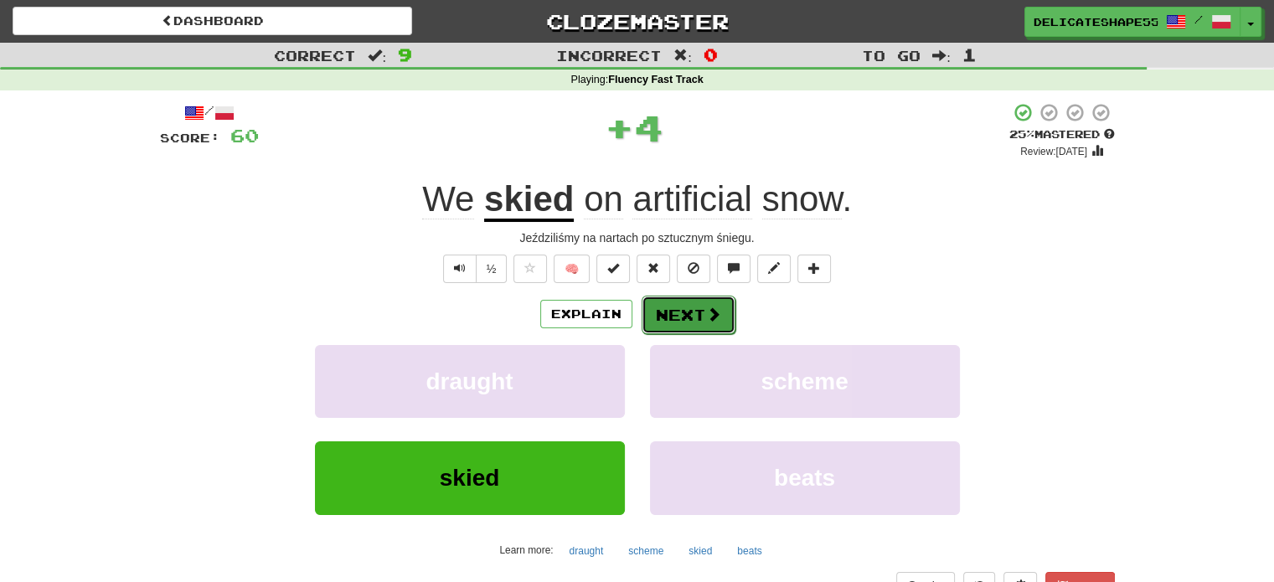
click at [685, 319] on button "Next" at bounding box center [689, 315] width 94 height 39
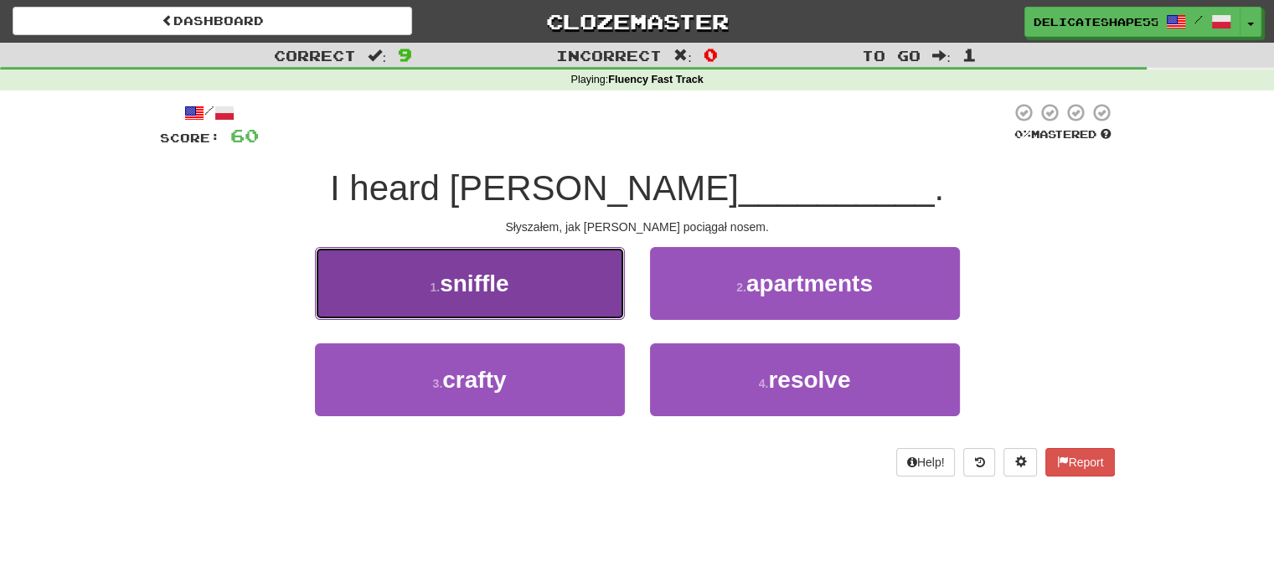
click at [613, 304] on button "1 . sniffle" at bounding box center [470, 283] width 310 height 73
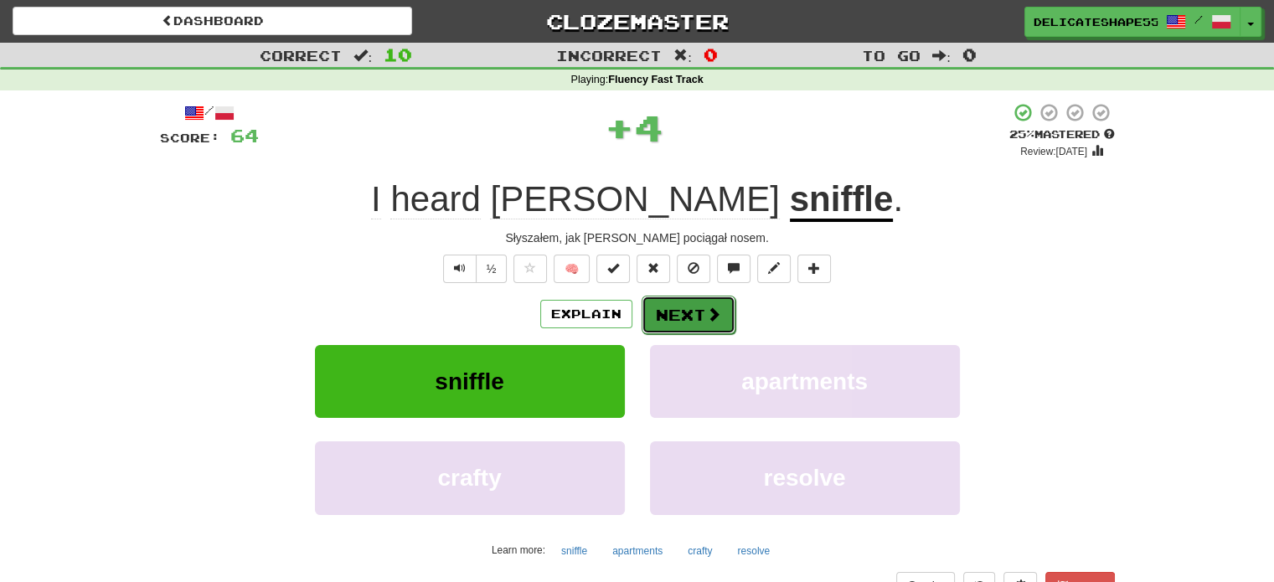
click at [671, 326] on button "Next" at bounding box center [689, 315] width 94 height 39
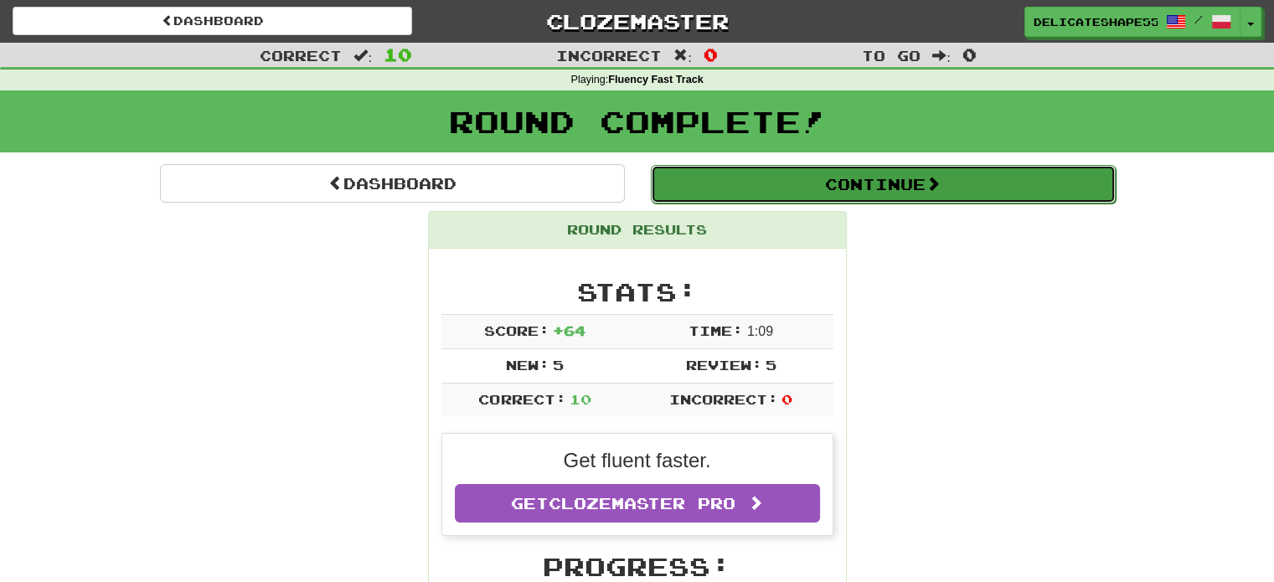
click at [878, 183] on button "Continue" at bounding box center [883, 184] width 465 height 39
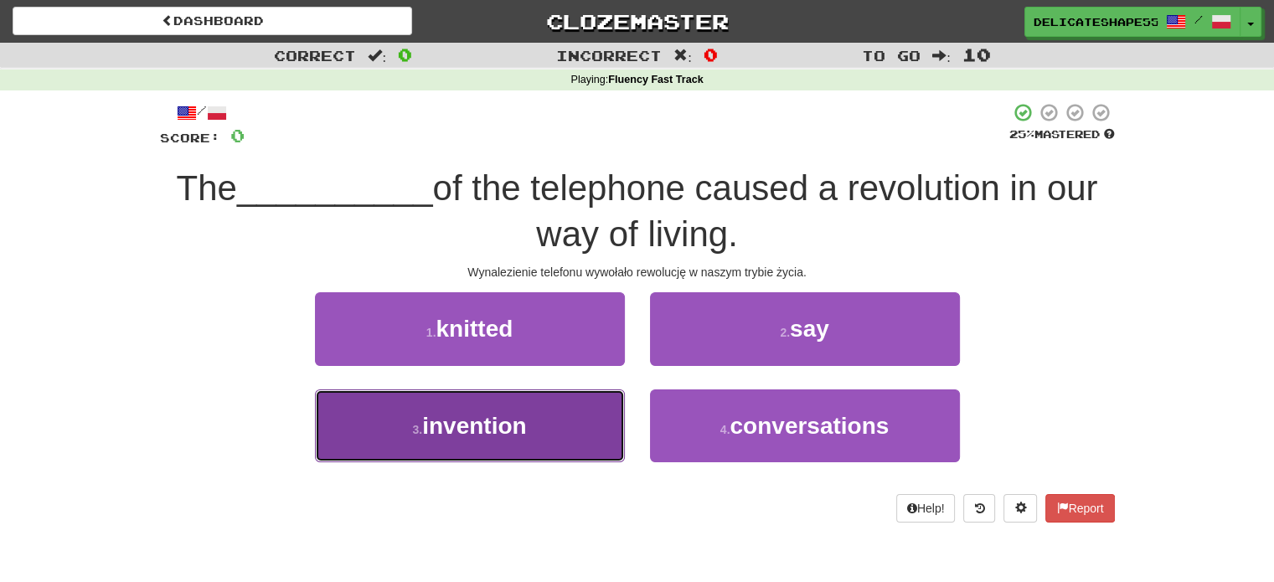
click at [556, 410] on button "3 . invention" at bounding box center [470, 425] width 310 height 73
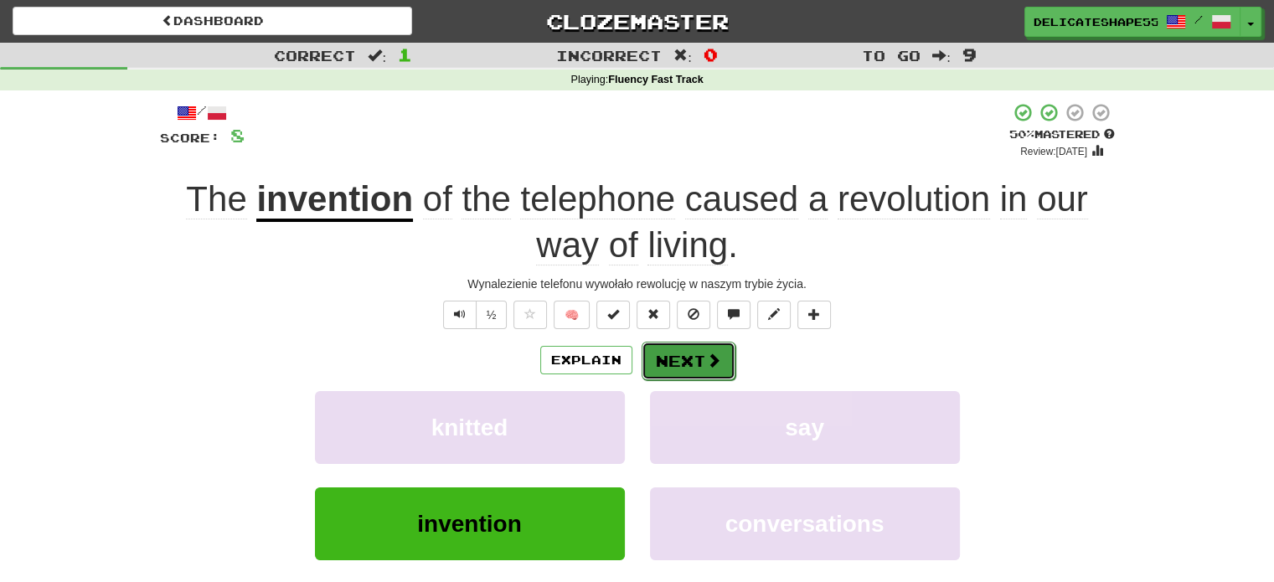
click at [672, 364] on button "Next" at bounding box center [689, 361] width 94 height 39
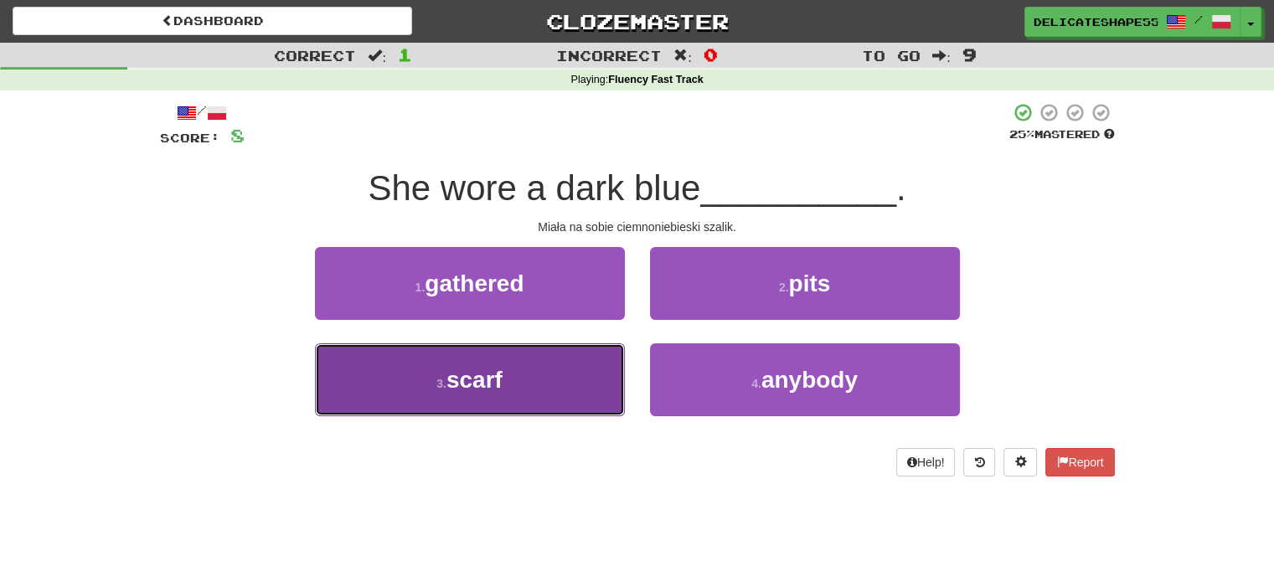
click at [601, 378] on button "3 . scarf" at bounding box center [470, 379] width 310 height 73
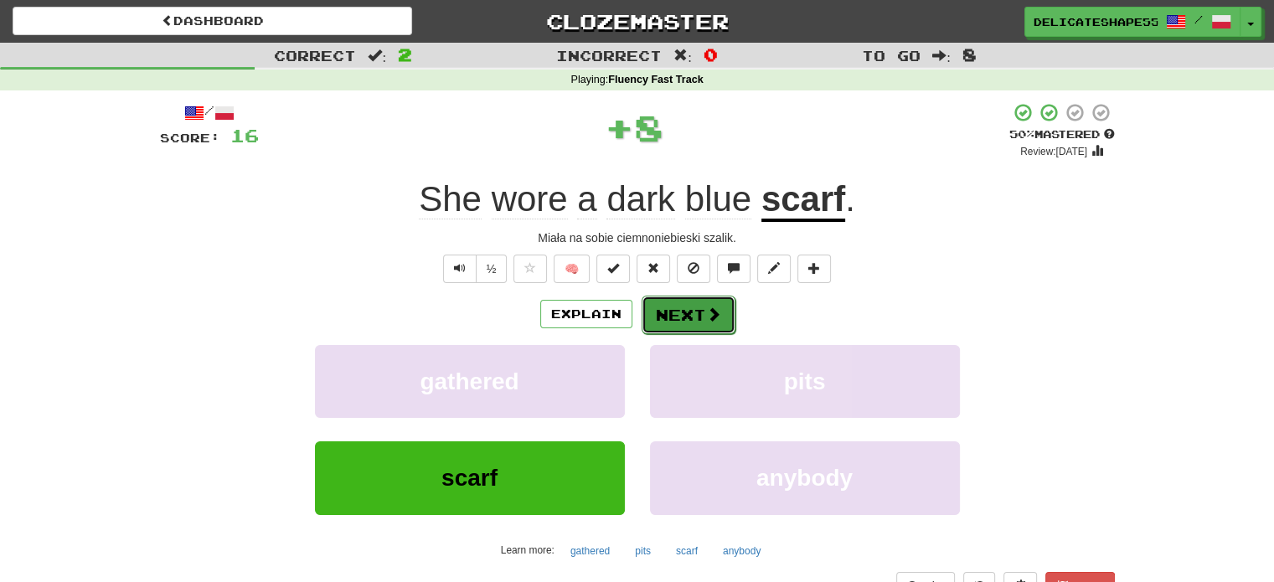
click at [682, 324] on button "Next" at bounding box center [689, 315] width 94 height 39
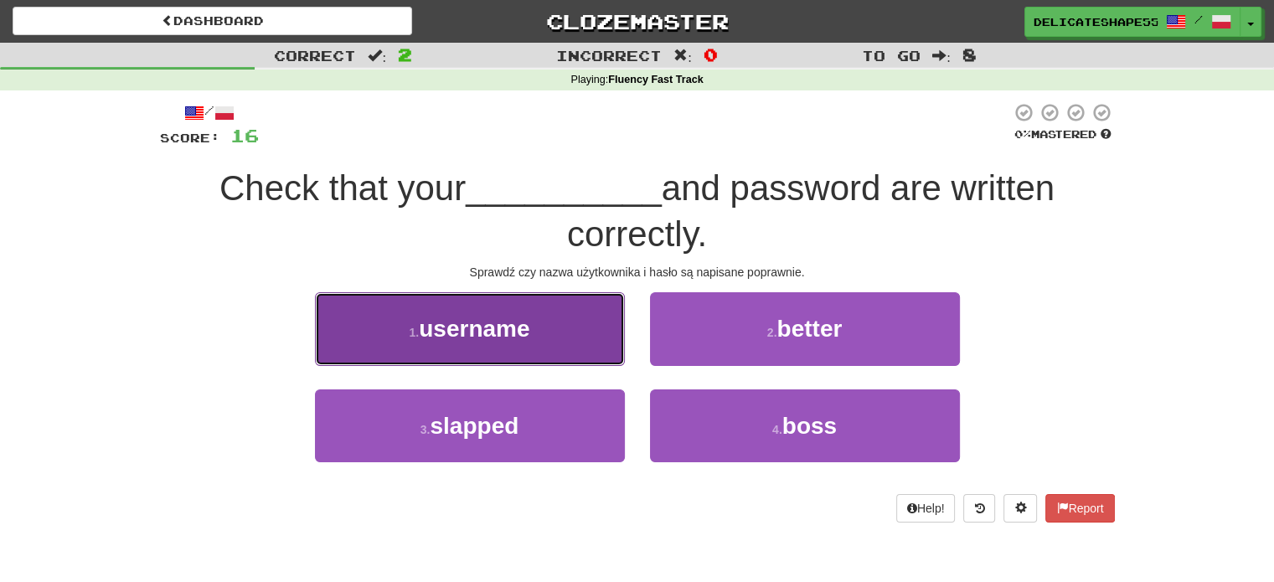
click at [583, 324] on button "1 . username" at bounding box center [470, 328] width 310 height 73
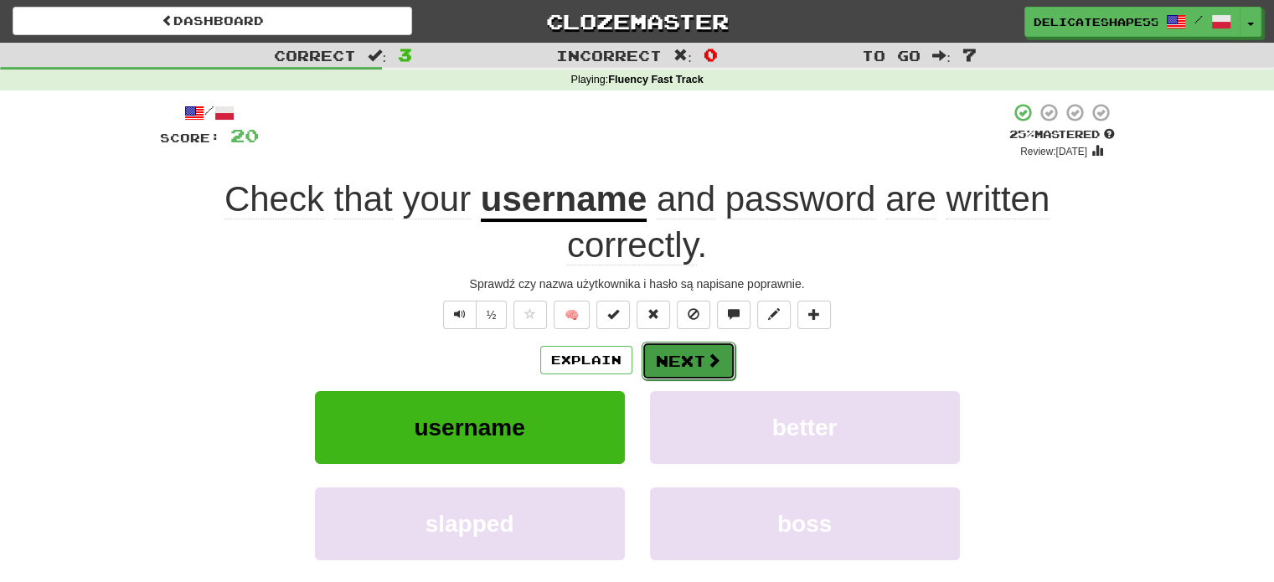
click at [659, 358] on button "Next" at bounding box center [689, 361] width 94 height 39
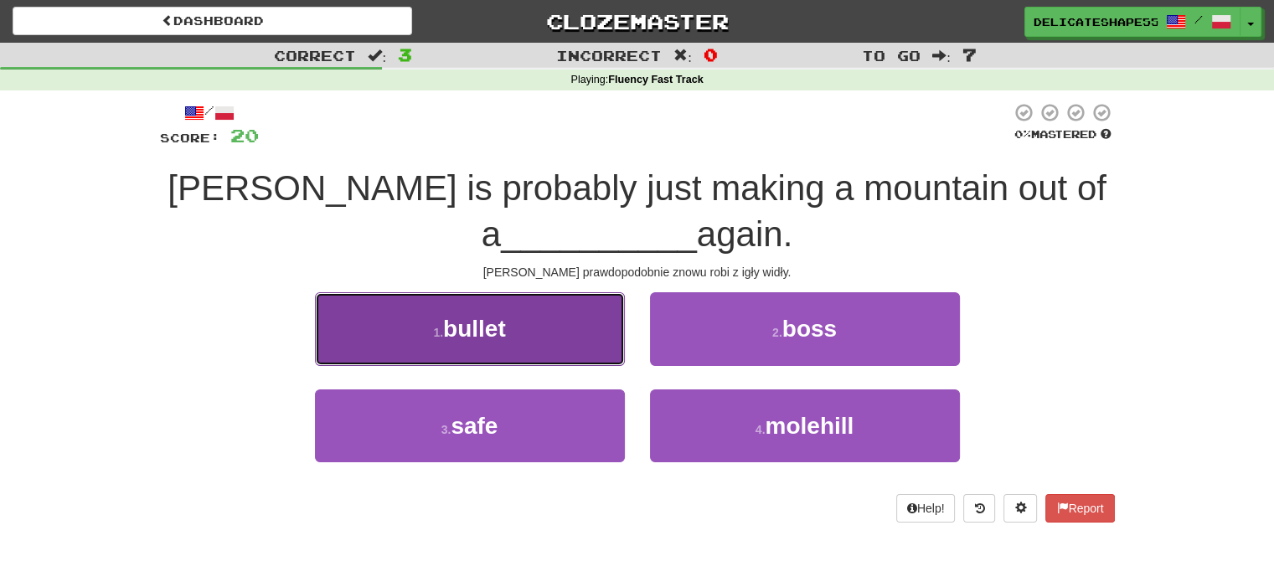
click at [577, 347] on button "1 . bullet" at bounding box center [470, 328] width 310 height 73
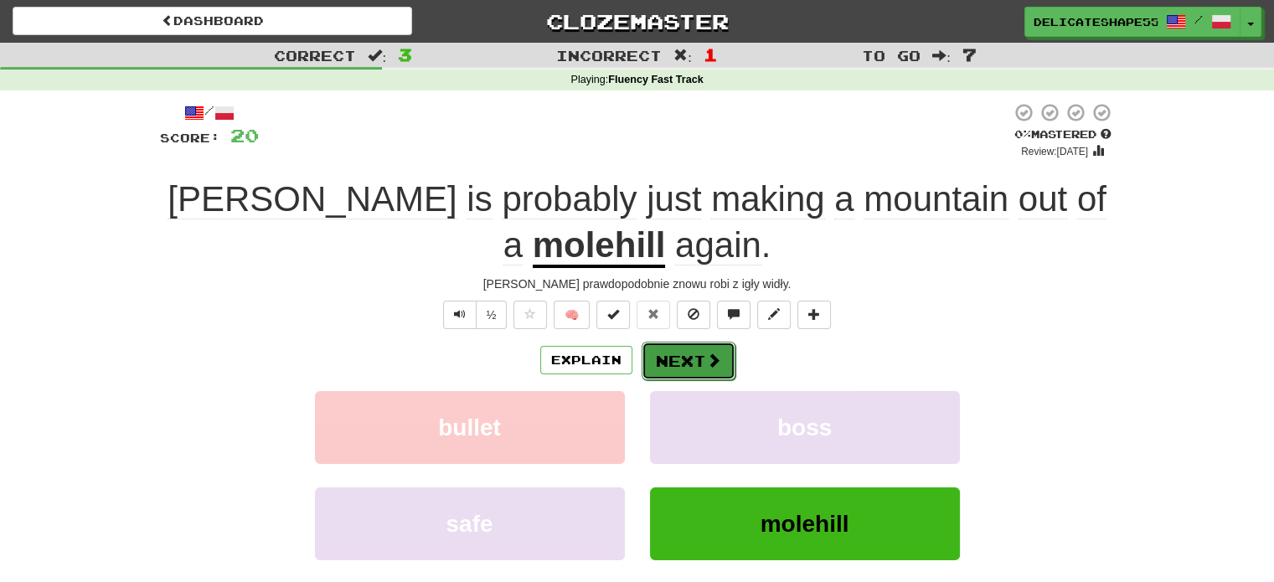
click at [662, 361] on button "Next" at bounding box center [689, 361] width 94 height 39
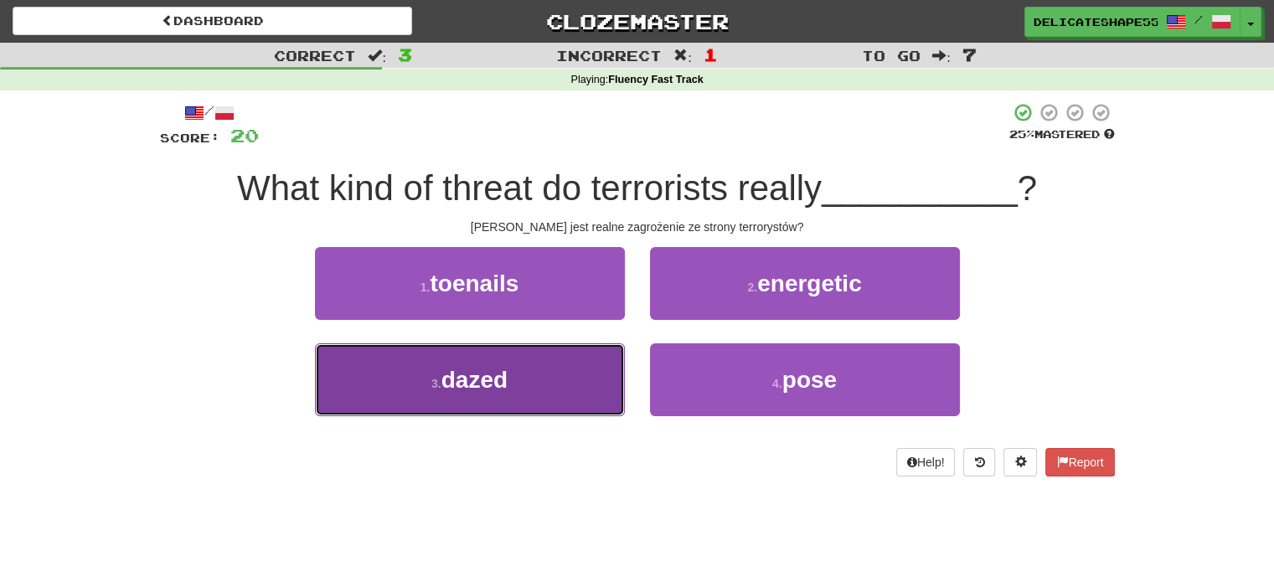
click at [556, 364] on button "3 . dazed" at bounding box center [470, 379] width 310 height 73
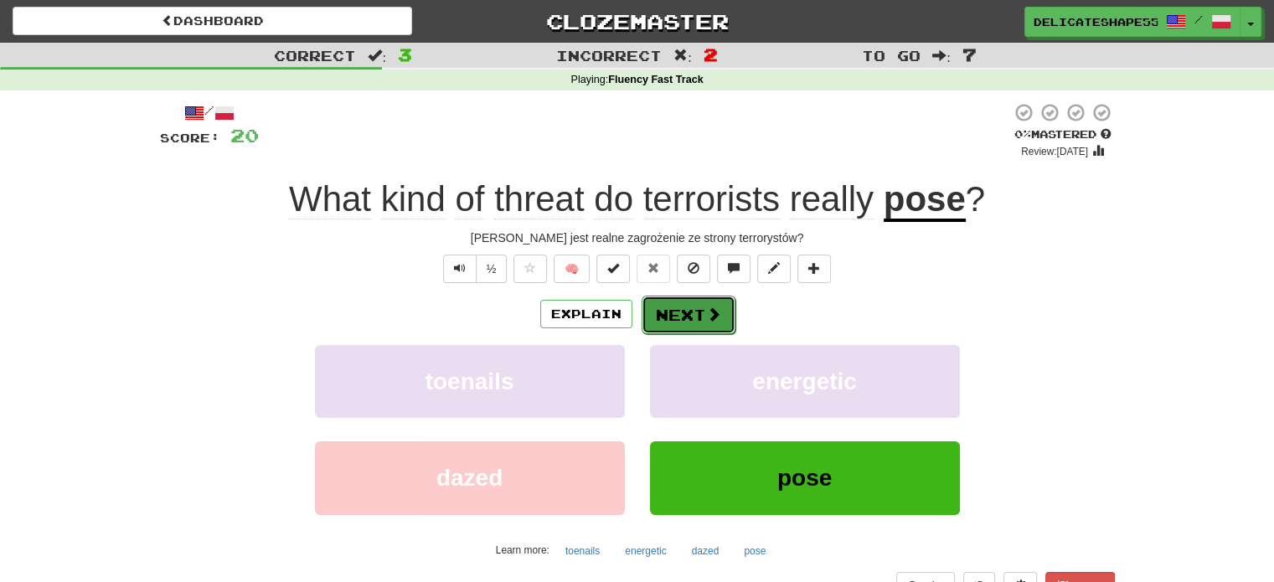
click at [673, 321] on button "Next" at bounding box center [689, 315] width 94 height 39
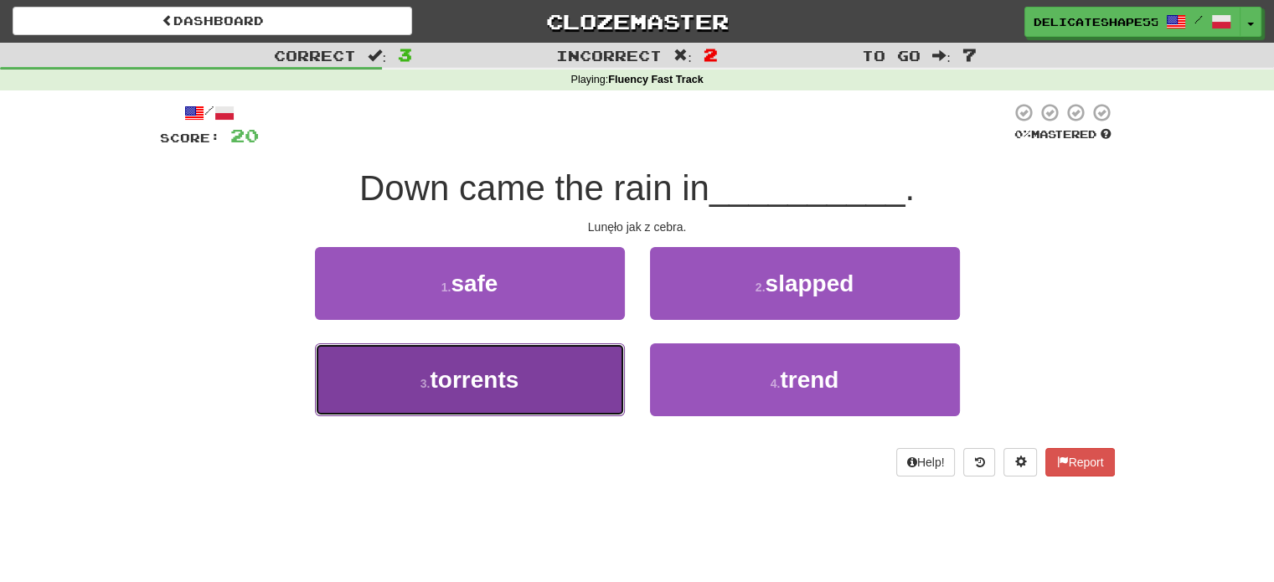
click at [565, 374] on button "3 . torrents" at bounding box center [470, 379] width 310 height 73
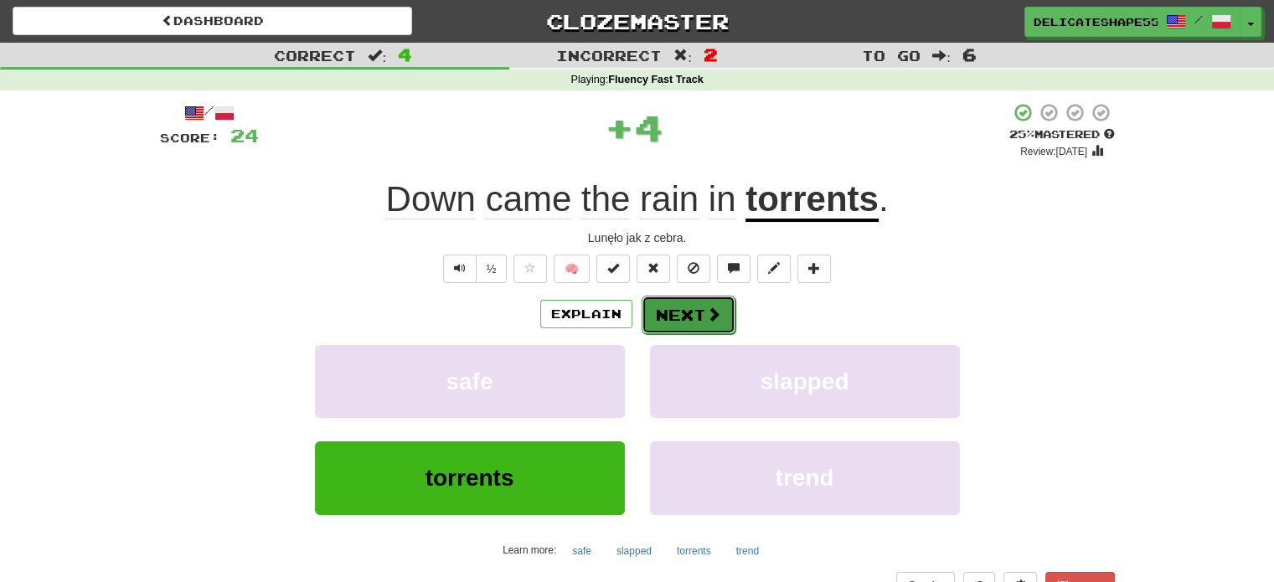
click at [683, 322] on button "Next" at bounding box center [689, 315] width 94 height 39
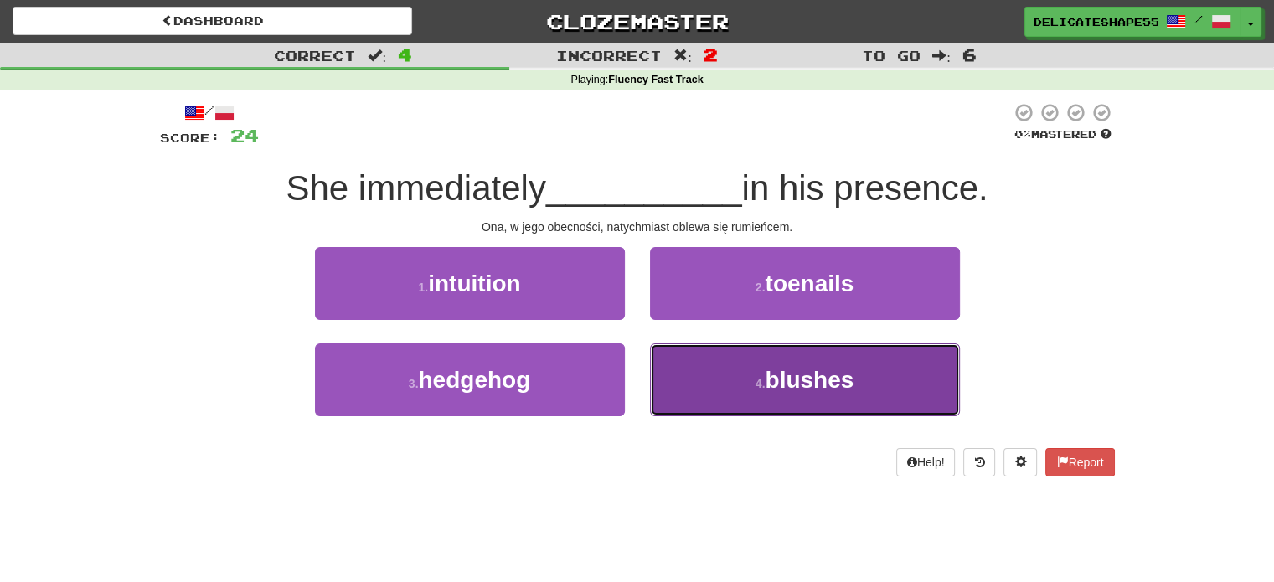
click at [675, 343] on button "4 . blushes" at bounding box center [805, 379] width 310 height 73
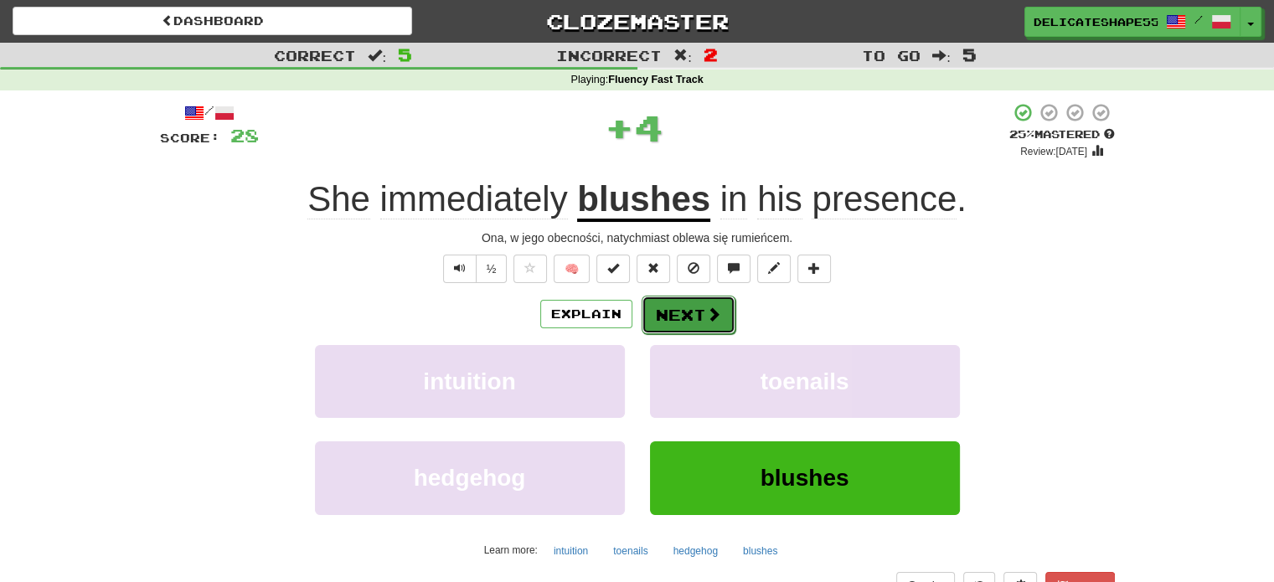
click at [679, 317] on button "Next" at bounding box center [689, 315] width 94 height 39
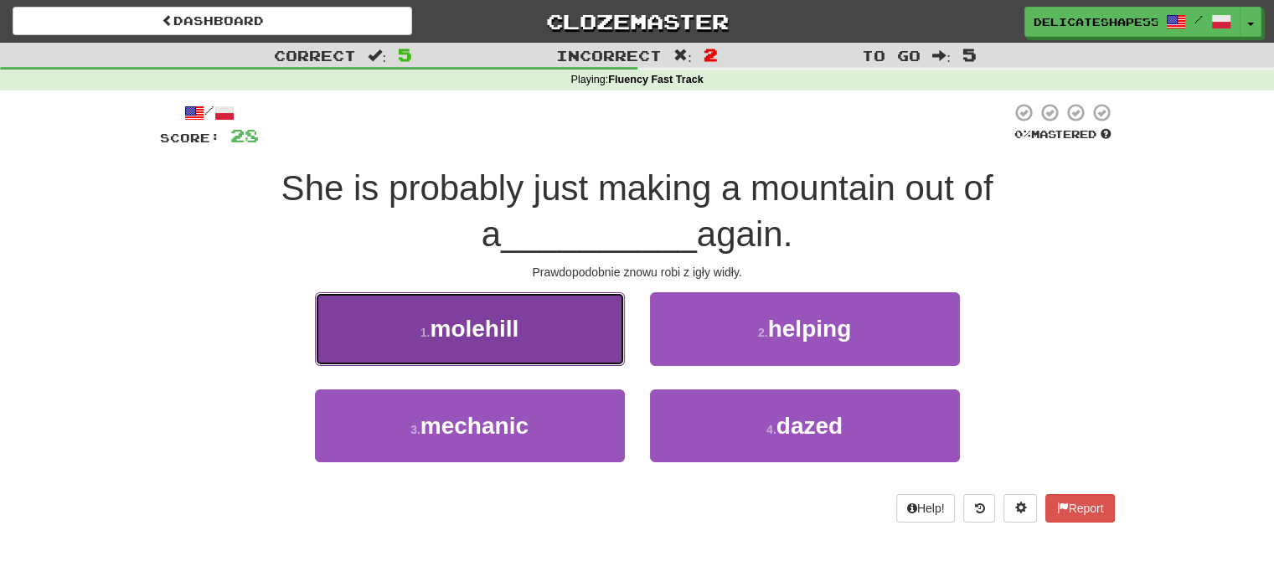
click at [610, 318] on button "1 . molehill" at bounding box center [470, 328] width 310 height 73
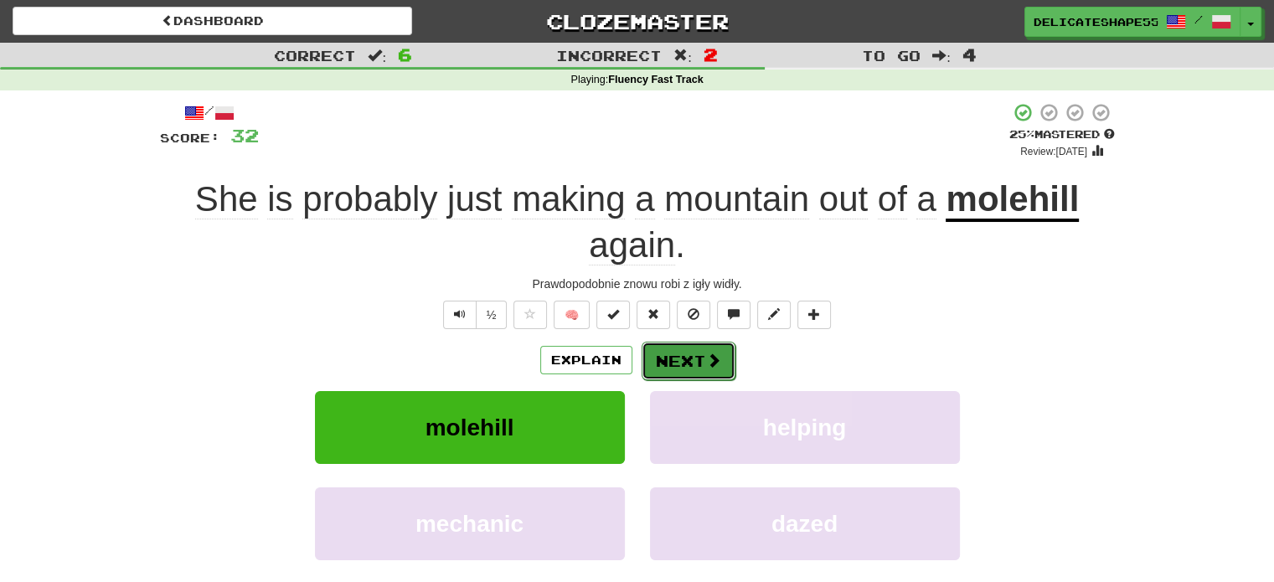
click at [667, 363] on button "Next" at bounding box center [689, 361] width 94 height 39
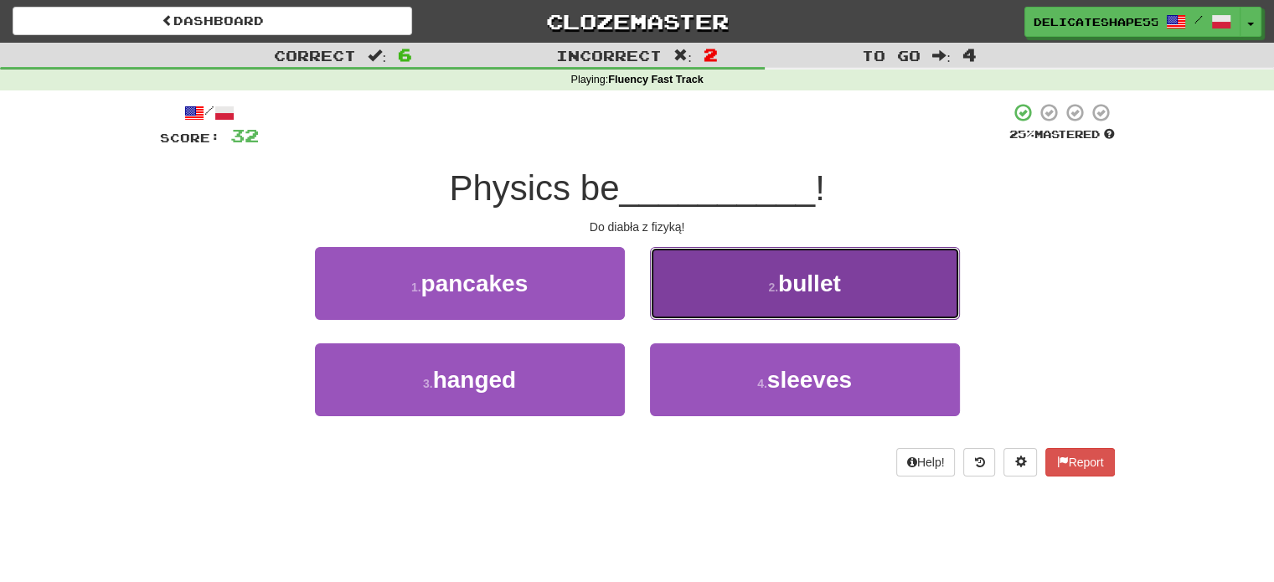
click at [685, 312] on button "2 . bullet" at bounding box center [805, 283] width 310 height 73
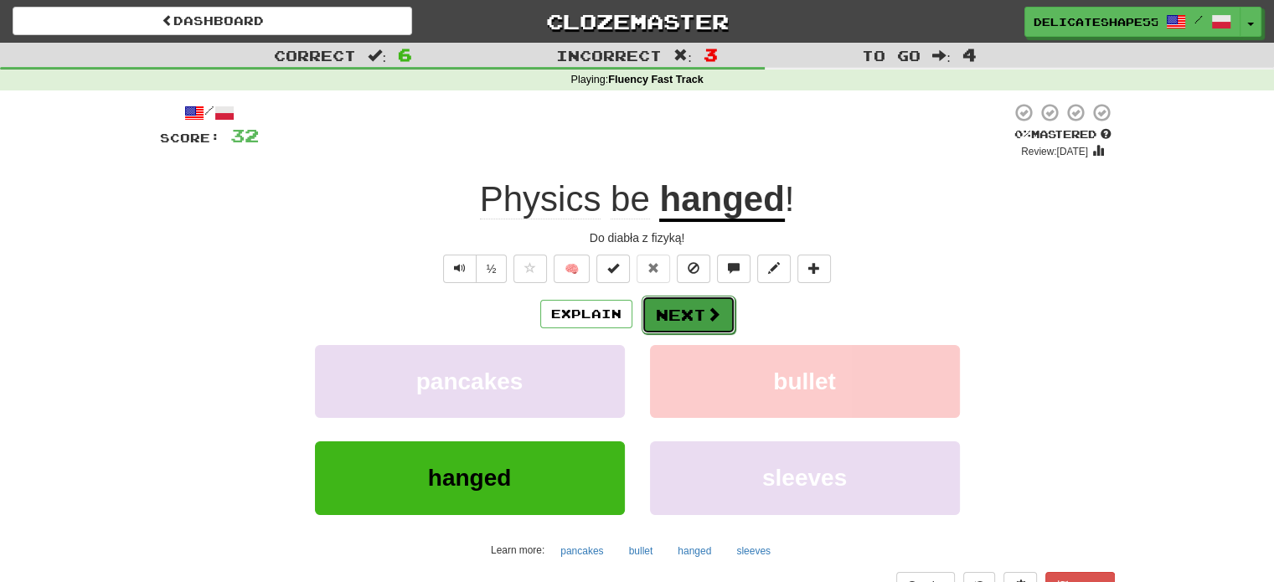
click at [685, 313] on button "Next" at bounding box center [689, 315] width 94 height 39
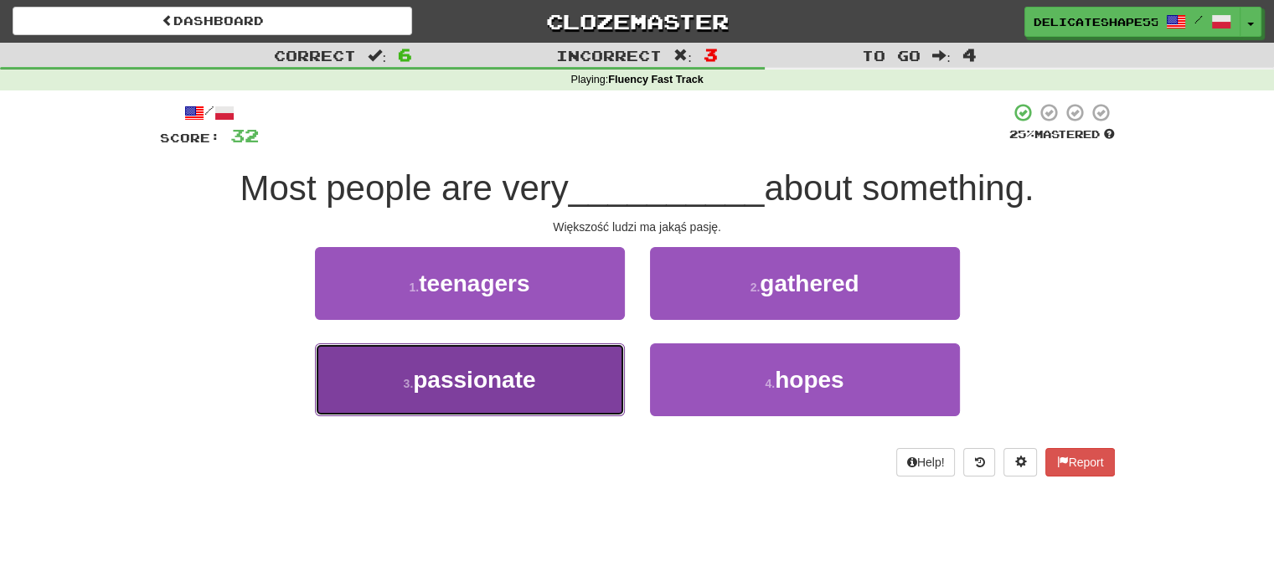
click at [611, 364] on button "3 . passionate" at bounding box center [470, 379] width 310 height 73
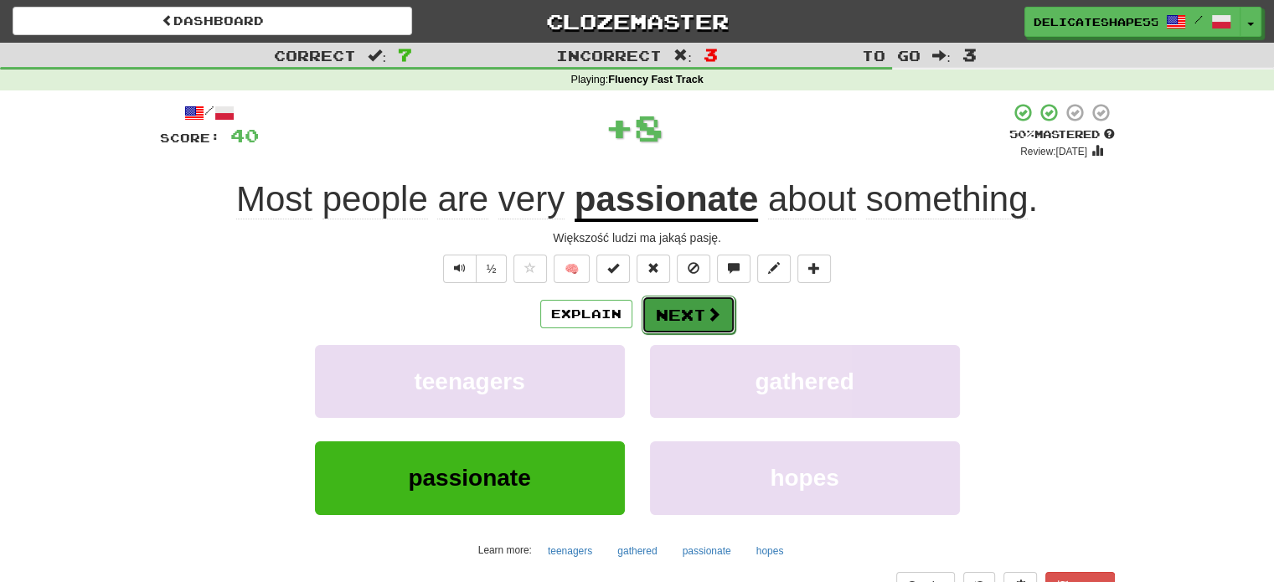
click at [673, 323] on button "Next" at bounding box center [689, 315] width 94 height 39
